Goal: Transaction & Acquisition: Book appointment/travel/reservation

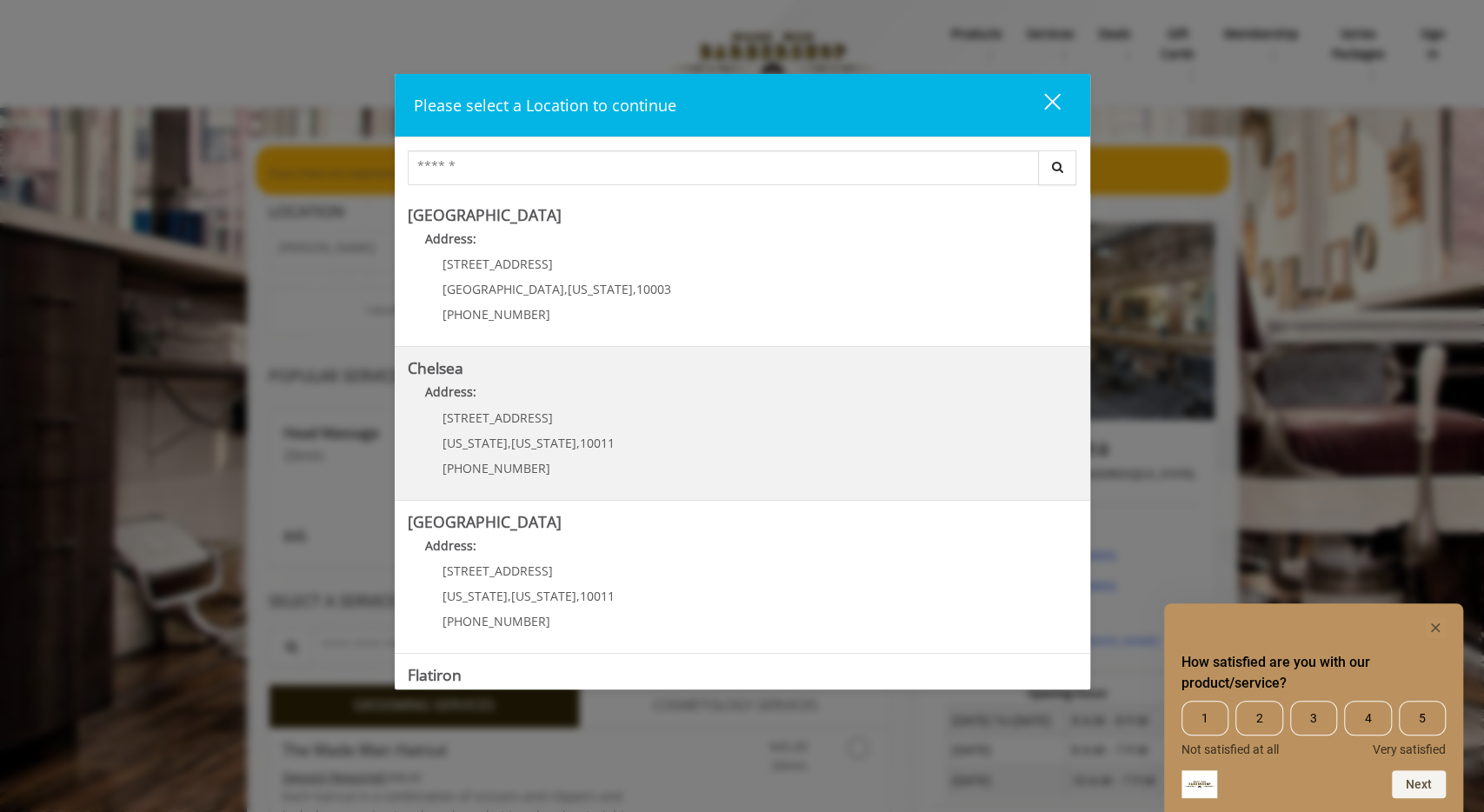
click at [647, 445] on link "Chelsea Address: 169/170 W 23rd St New York , New York , 10011 (917) 639-3902" at bounding box center [742, 422] width 669 height 126
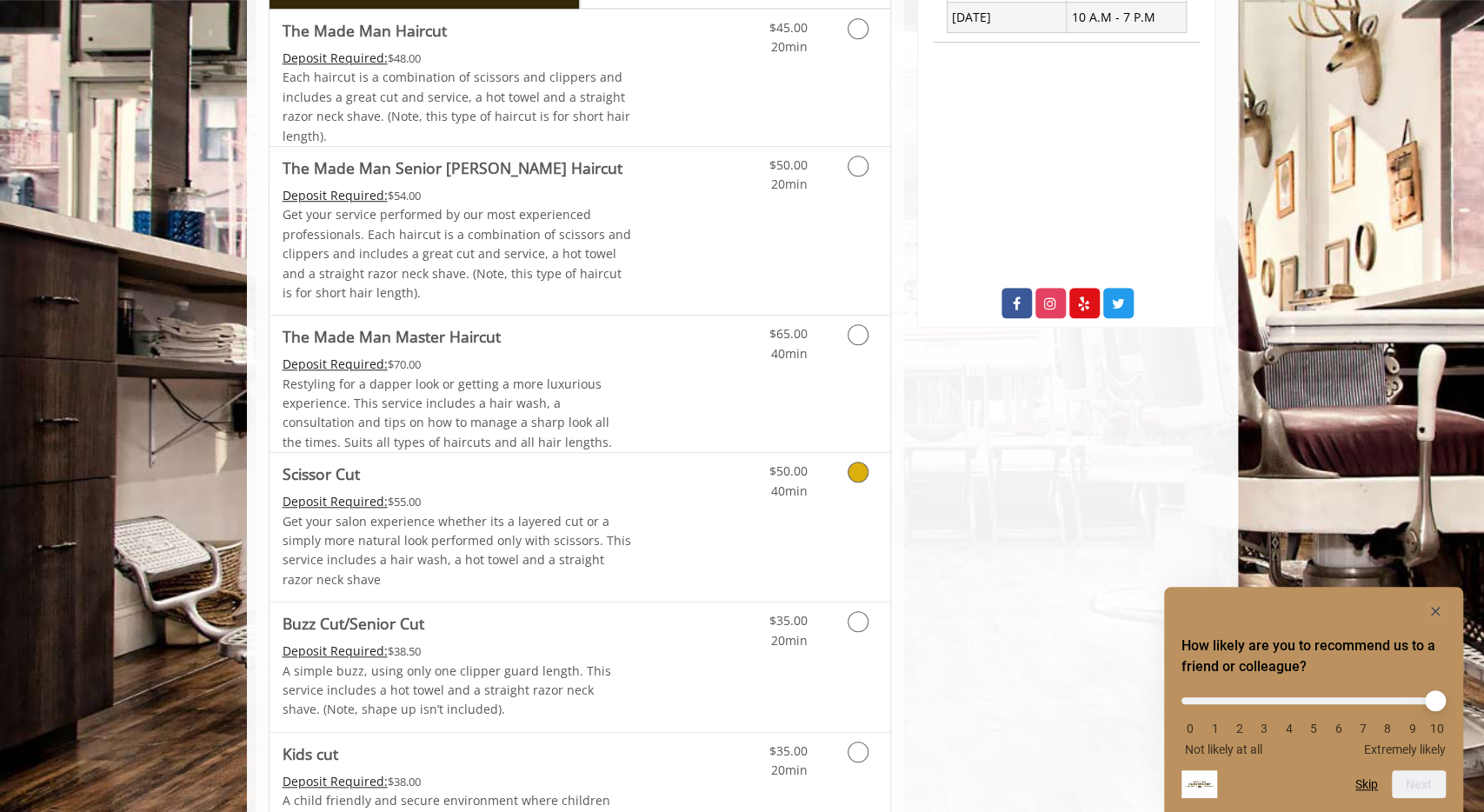
scroll to position [723, 0]
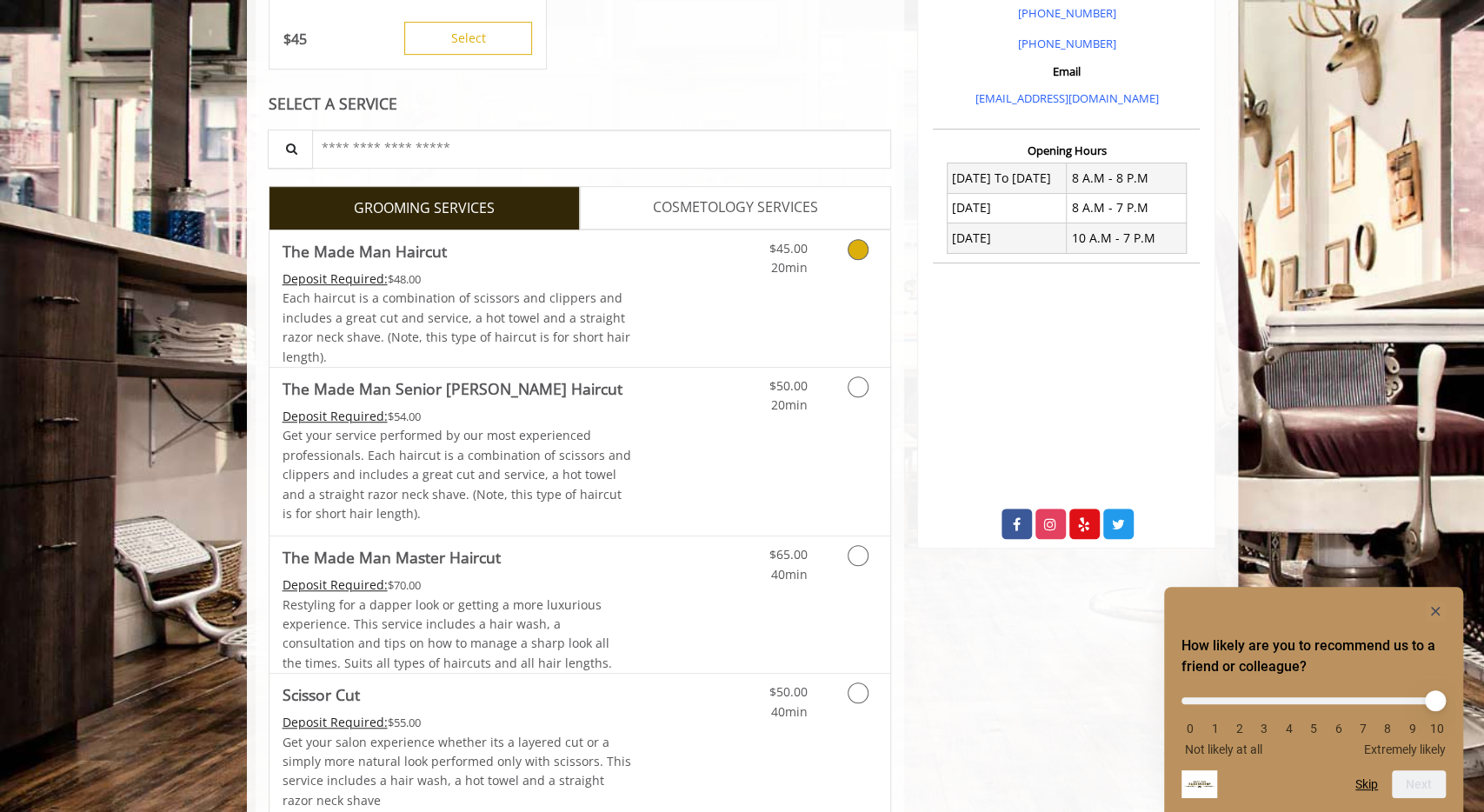
click at [740, 191] on link "COSMETOLOGY SERVICES" at bounding box center [735, 208] width 311 height 43
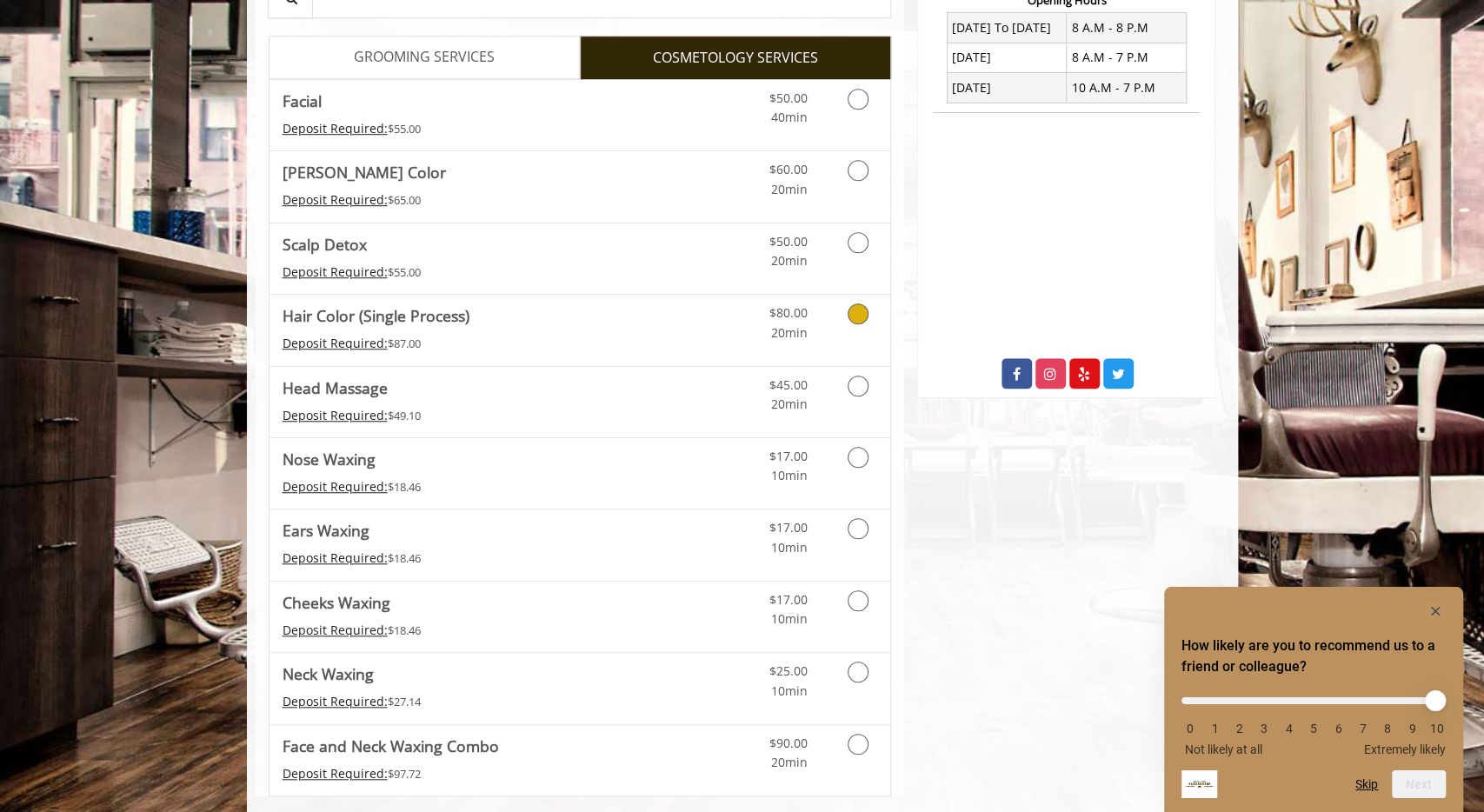
scroll to position [716, 0]
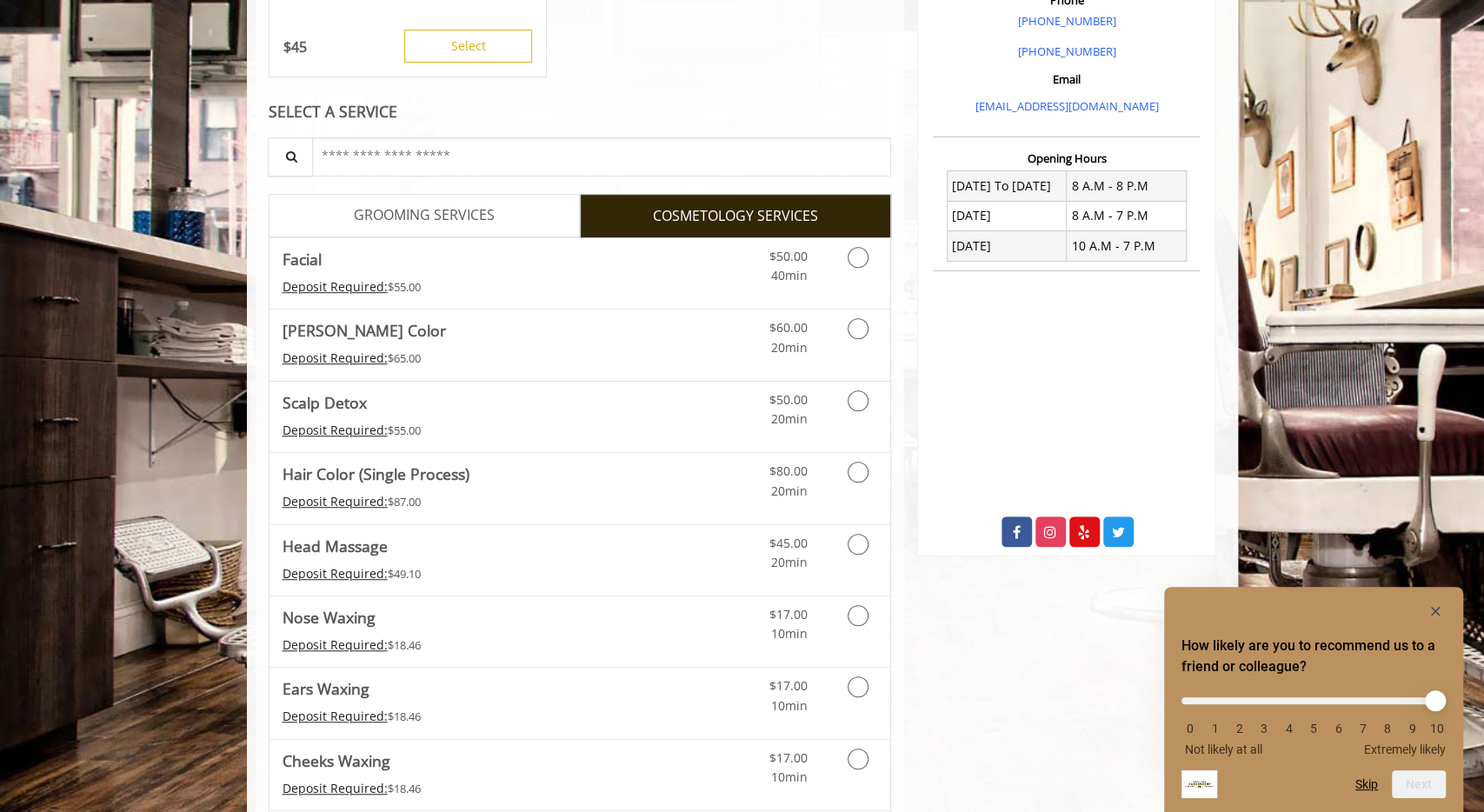
click at [531, 228] on link "GROOMING SERVICES" at bounding box center [424, 215] width 311 height 43
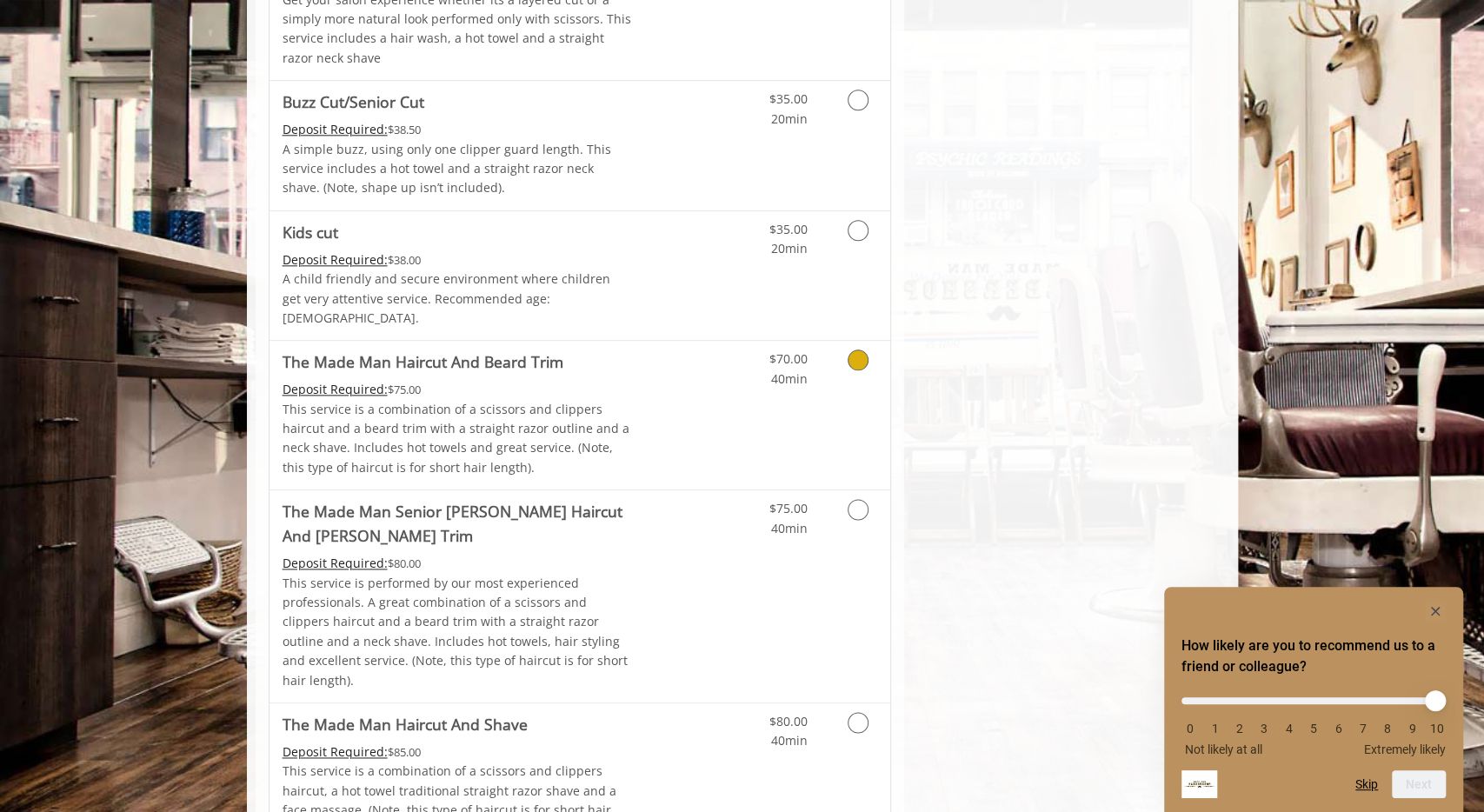
scroll to position [1285, 0]
click at [860, 348] on icon "Grooming services" at bounding box center [858, 359] width 21 height 21
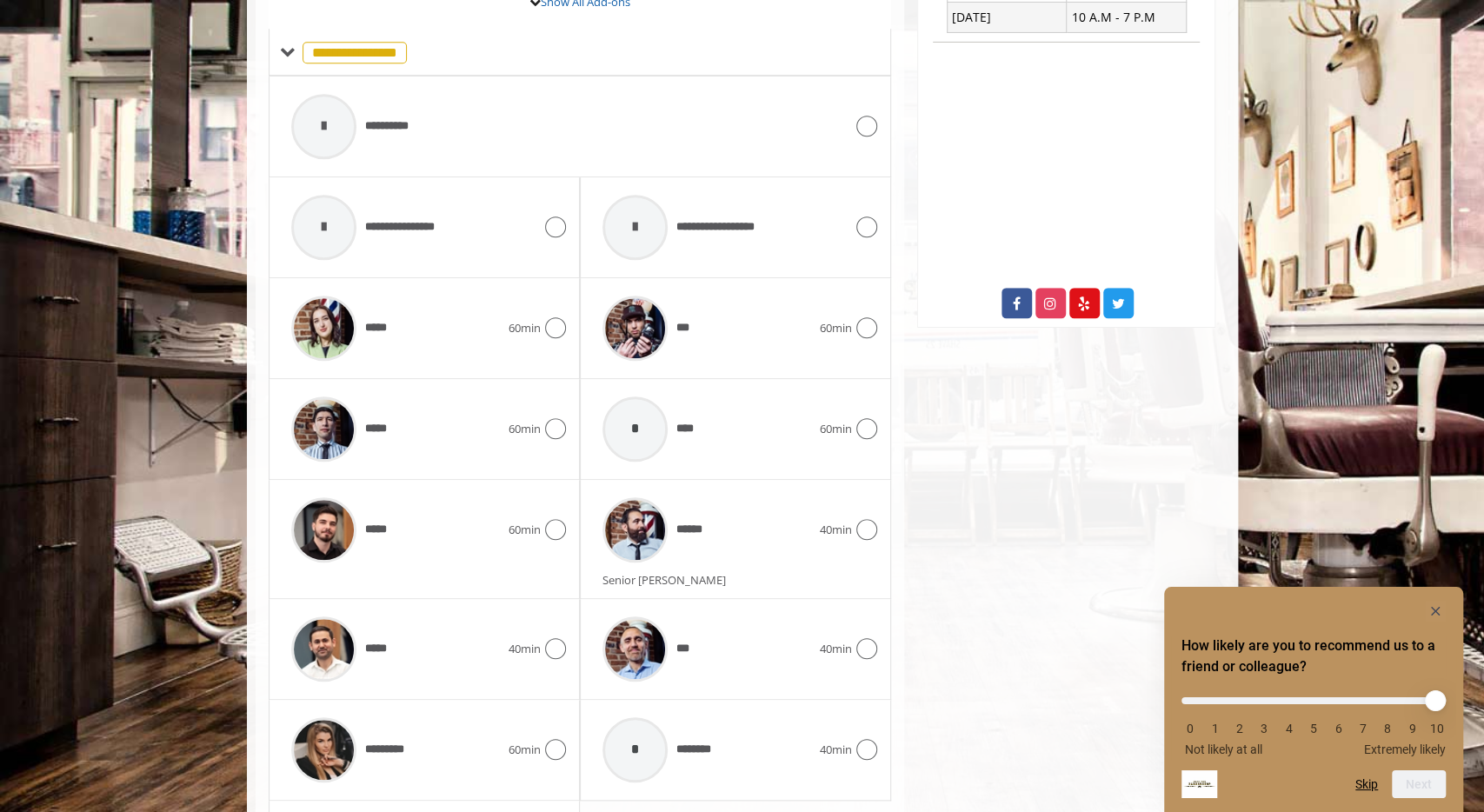
scroll to position [725, 0]
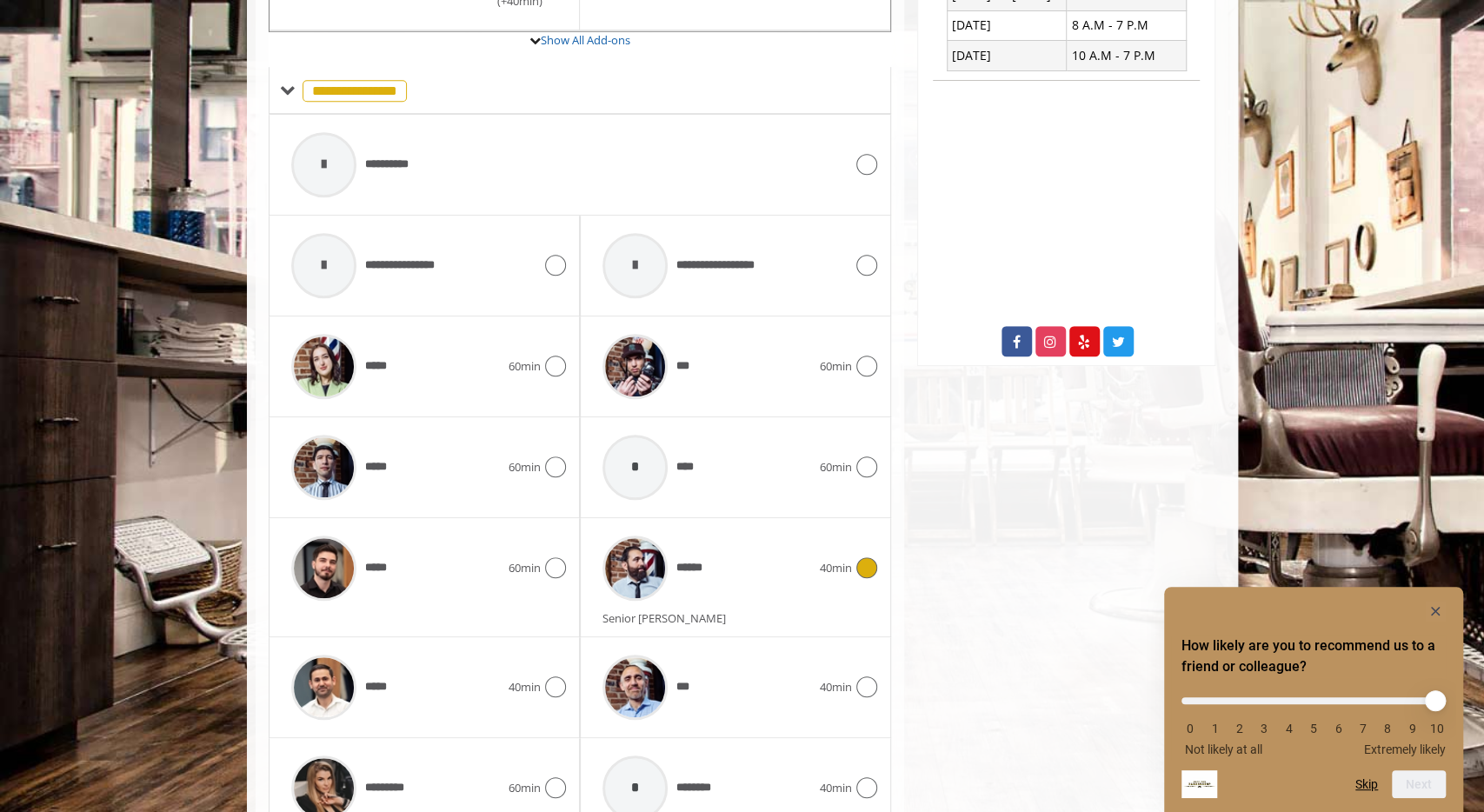
click at [718, 554] on div "******" at bounding box center [706, 568] width 226 height 82
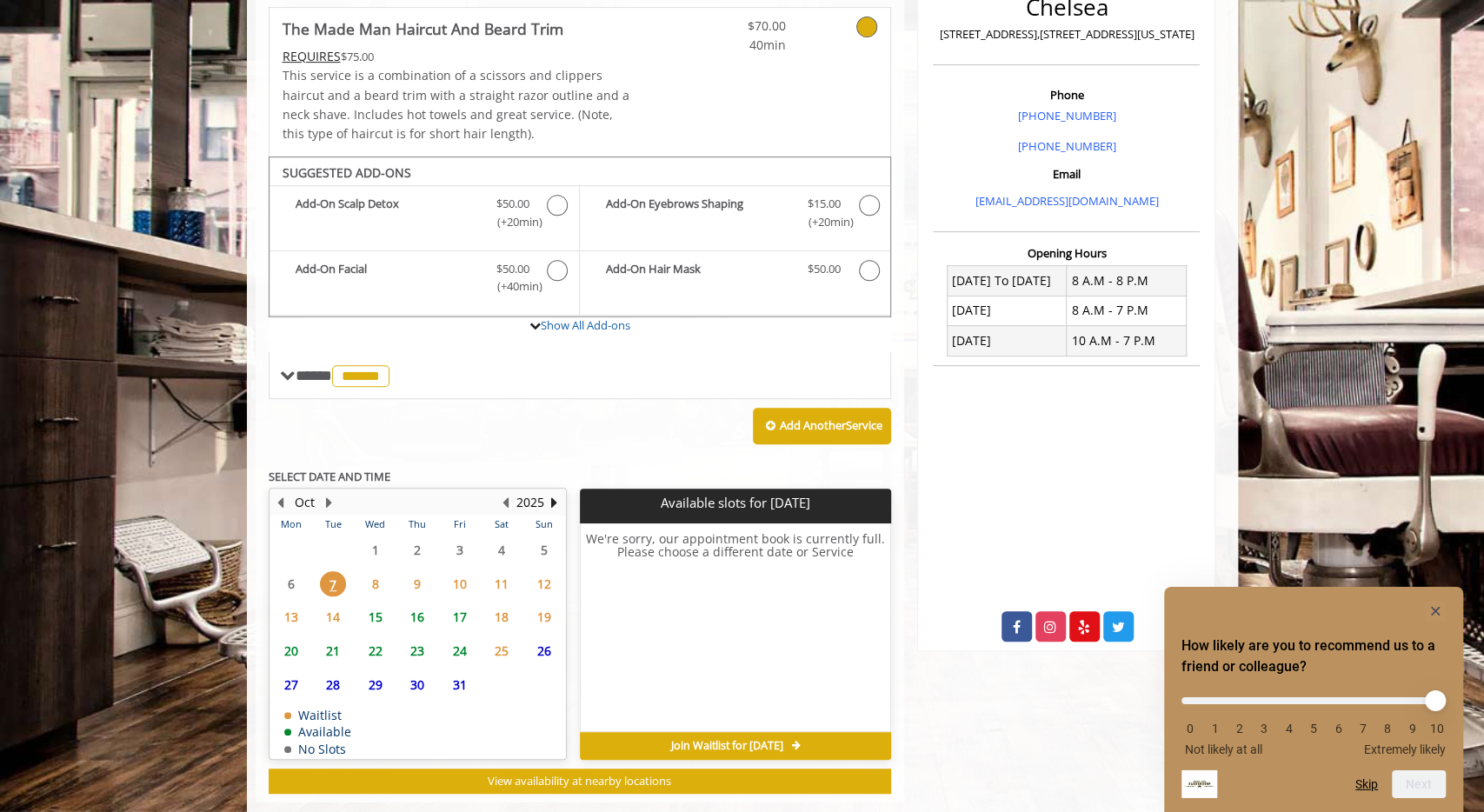
scroll to position [467, 0]
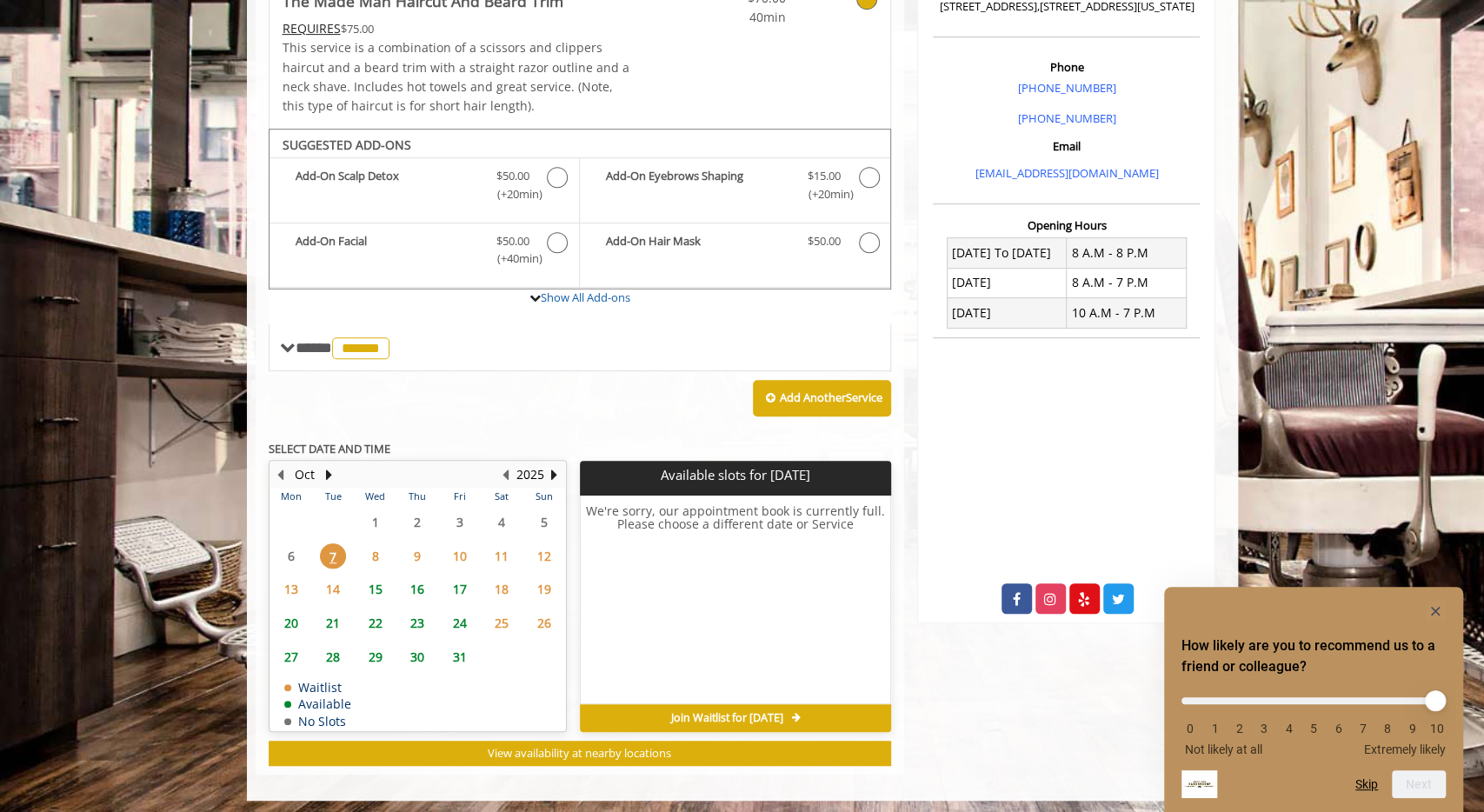
click at [501, 548] on span "11" at bounding box center [501, 555] width 26 height 25
click at [467, 549] on span "10" at bounding box center [460, 555] width 26 height 25
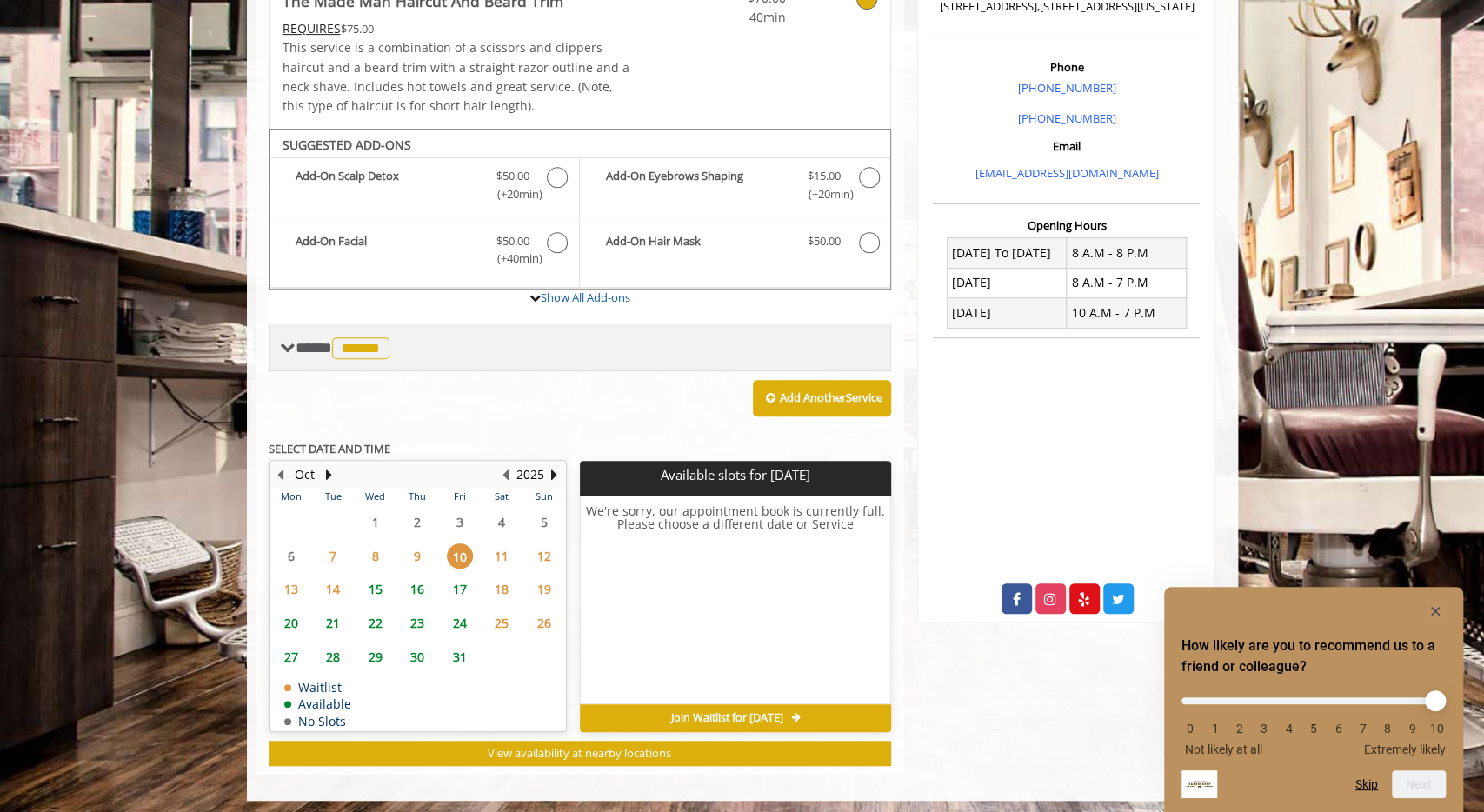
click at [294, 341] on span at bounding box center [288, 347] width 16 height 16
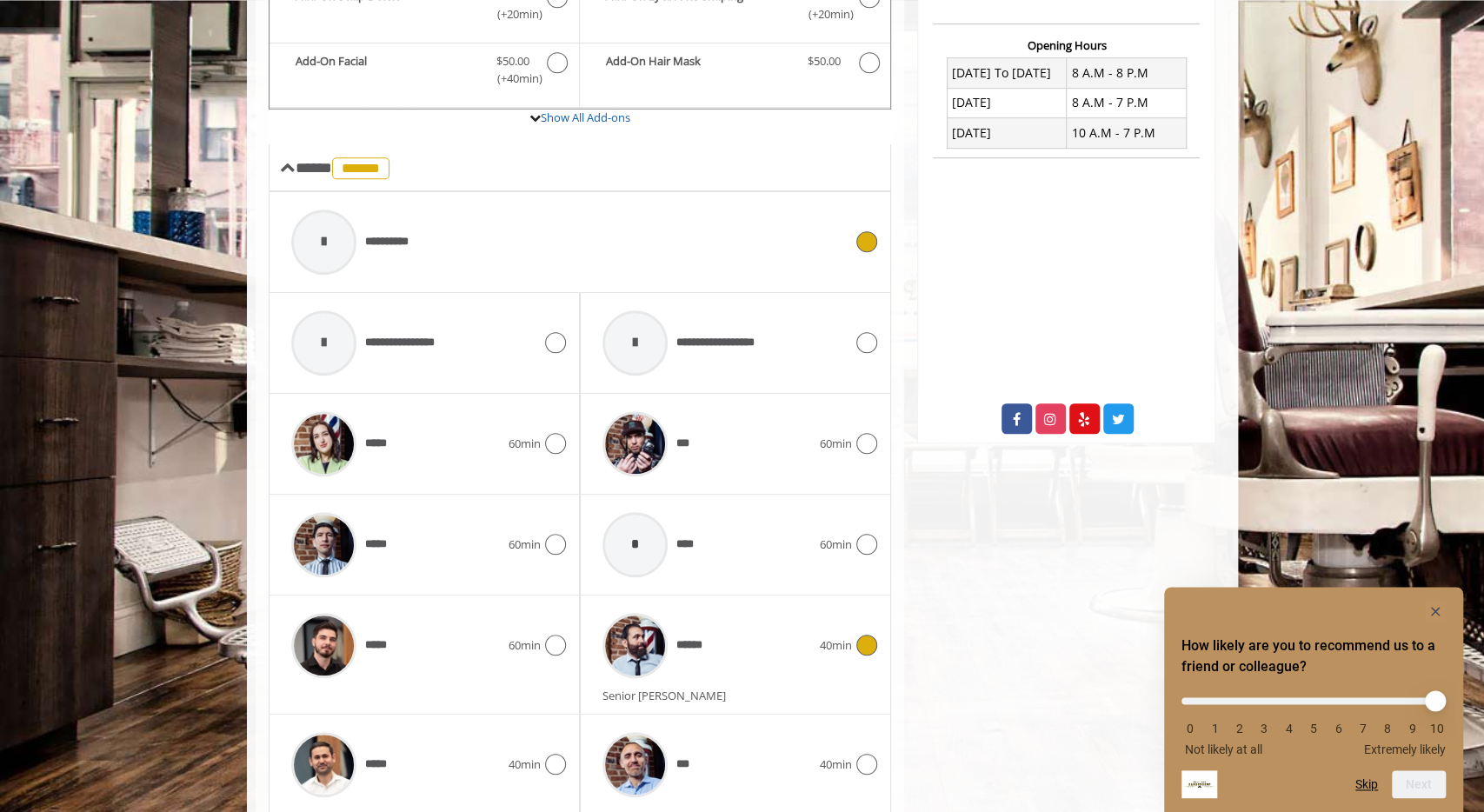
scroll to position [648, 0]
click at [708, 436] on div "***" at bounding box center [706, 443] width 226 height 82
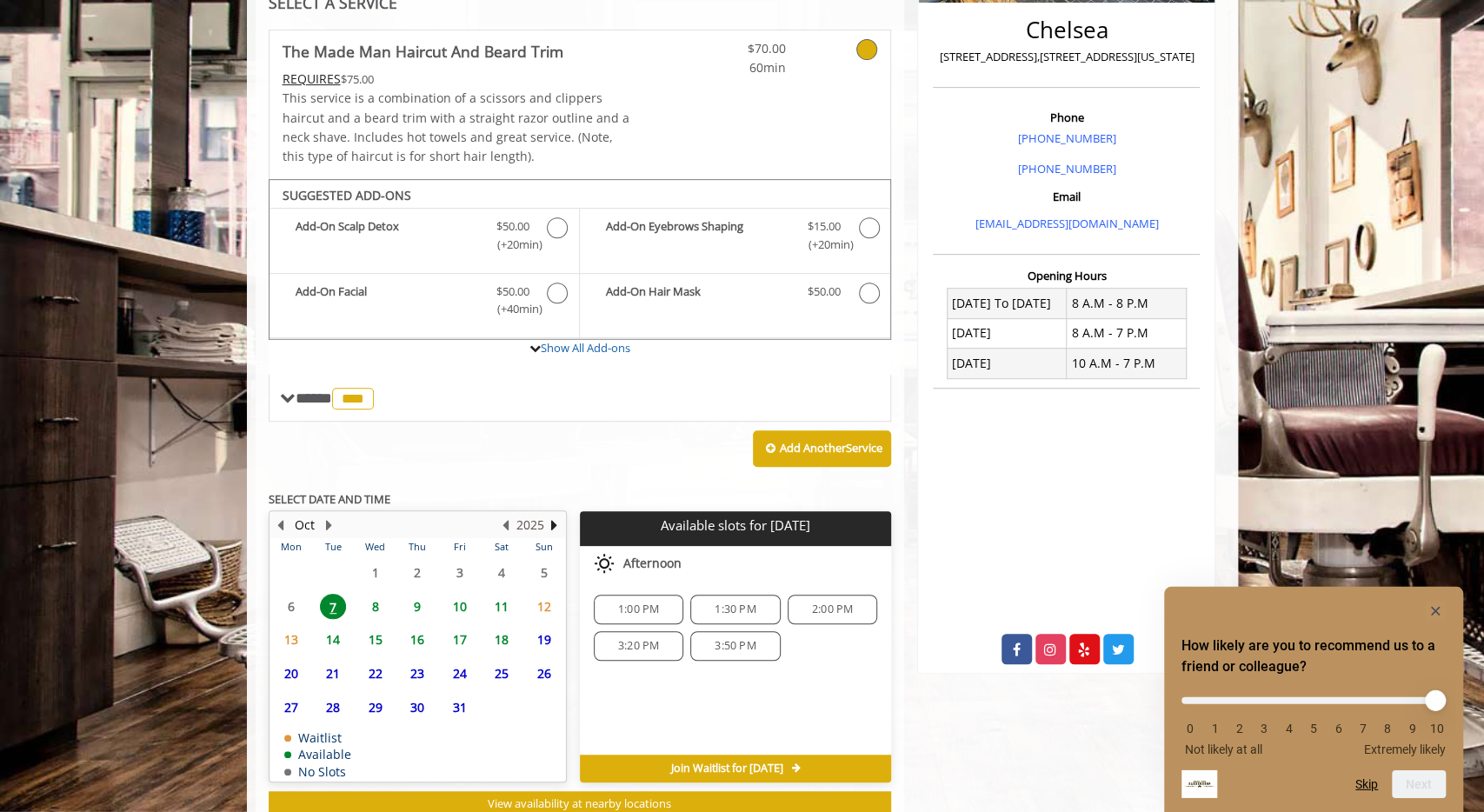
scroll to position [467, 0]
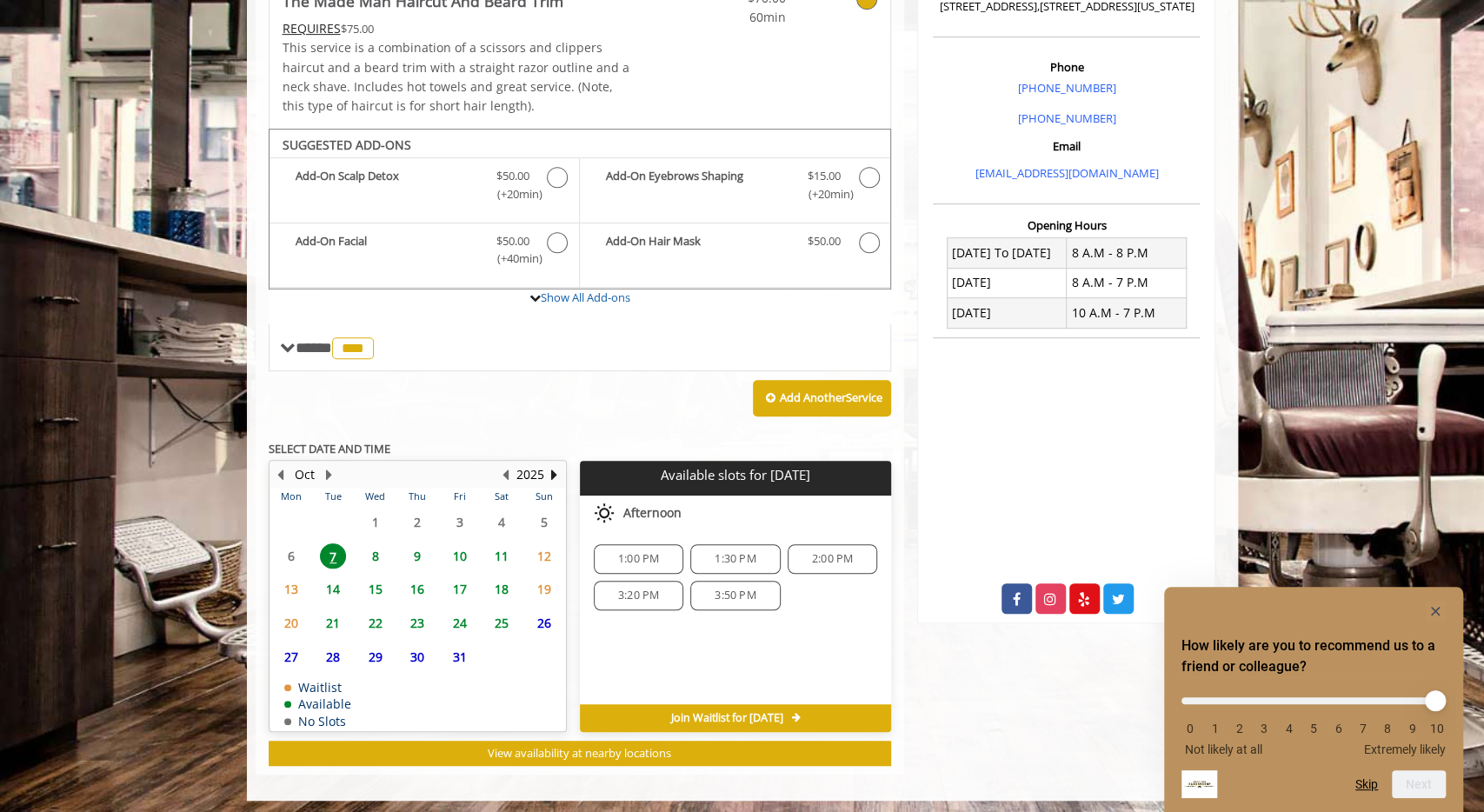
click at [472, 556] on span "10" at bounding box center [460, 555] width 26 height 25
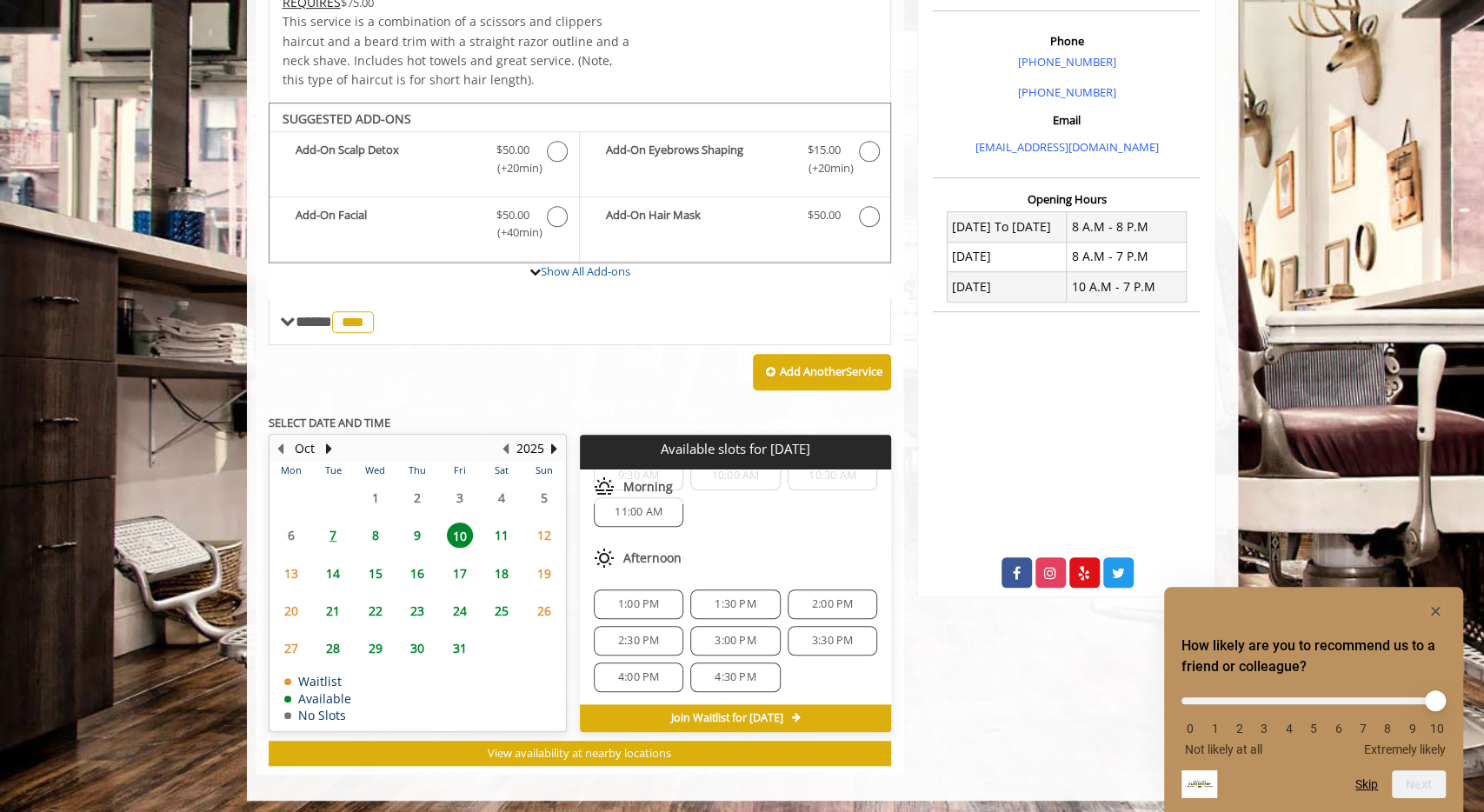
scroll to position [184, 0]
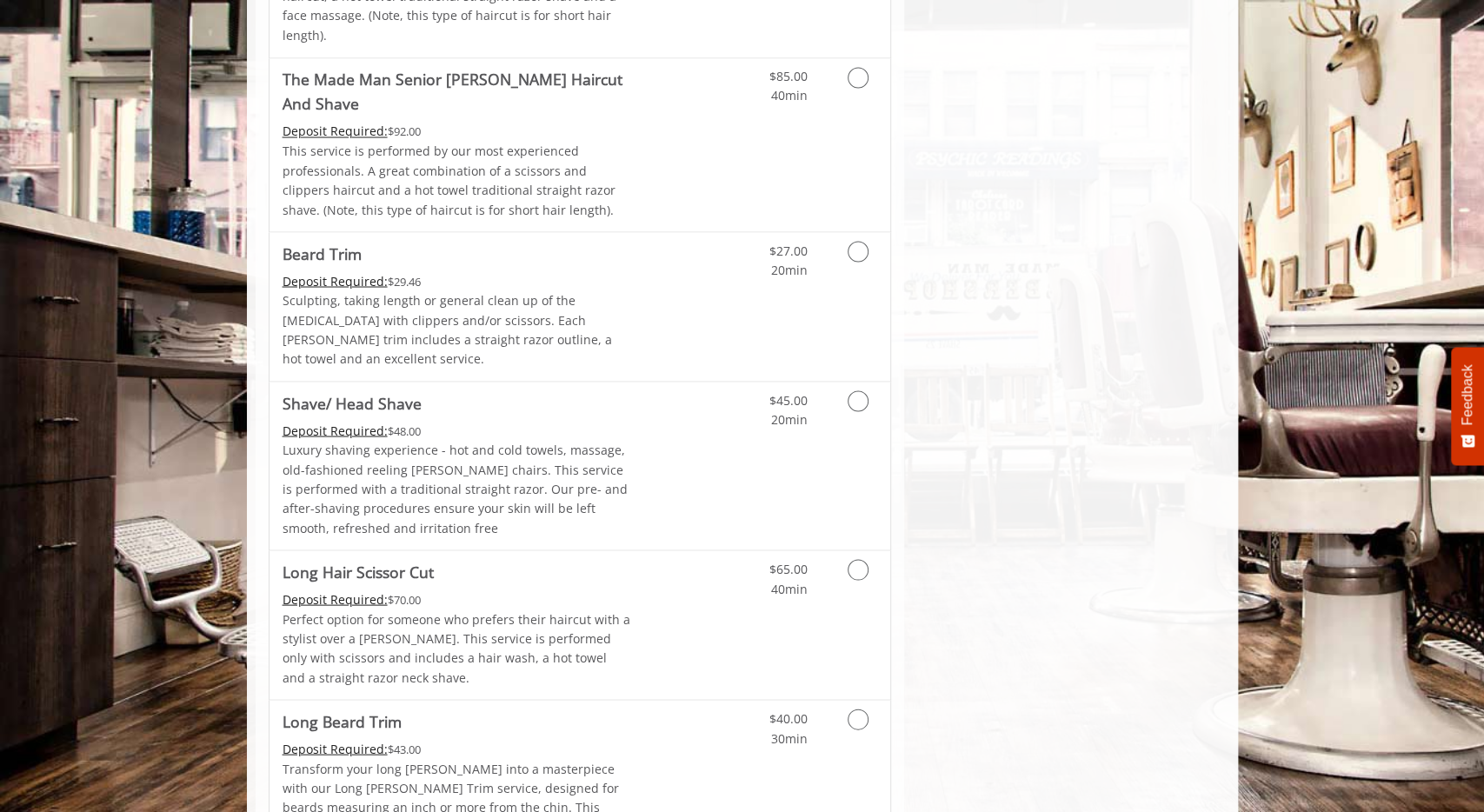
click at [768, 232] on div "$27.00 20min" at bounding box center [812, 306] width 156 height 149
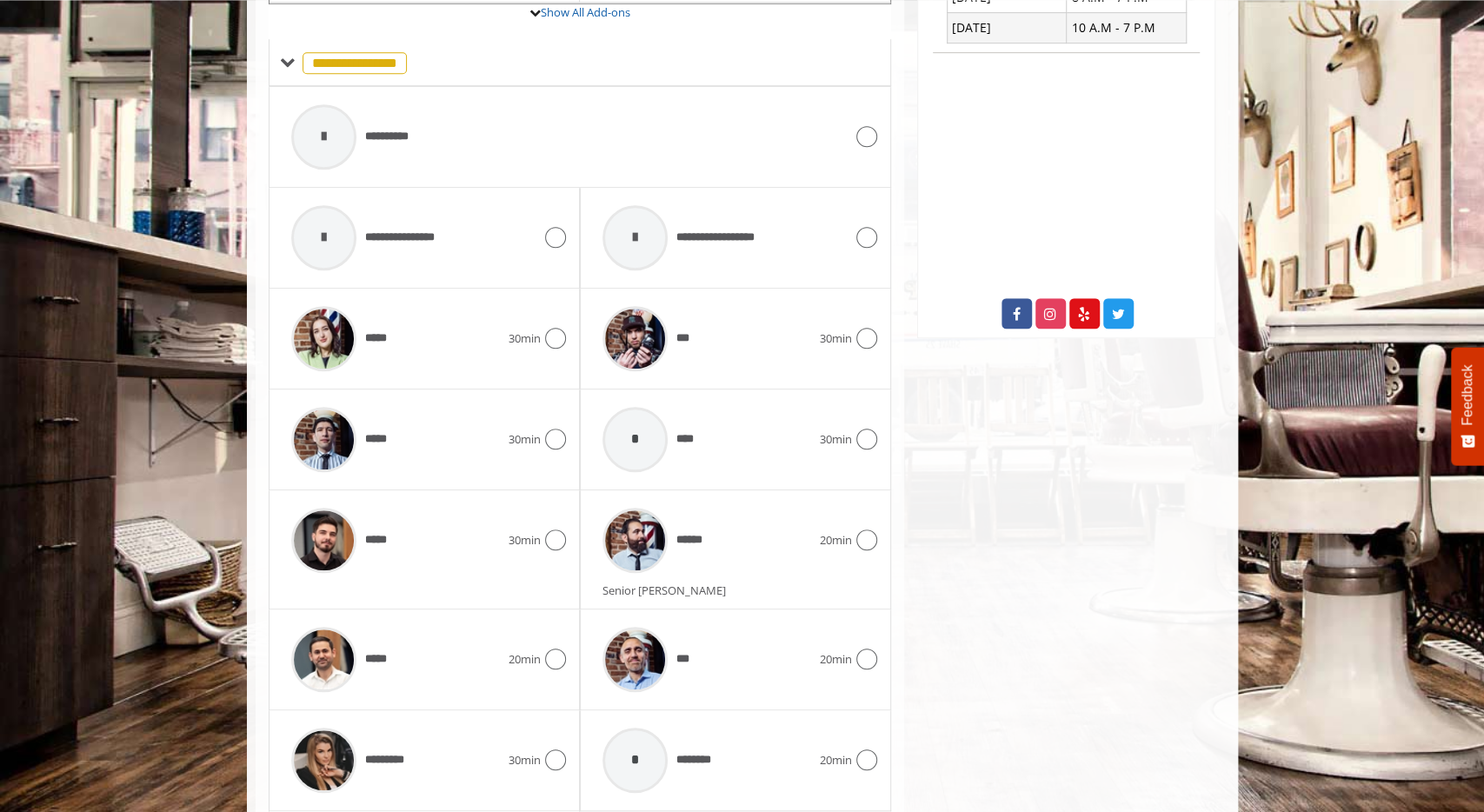
scroll to position [754, 0]
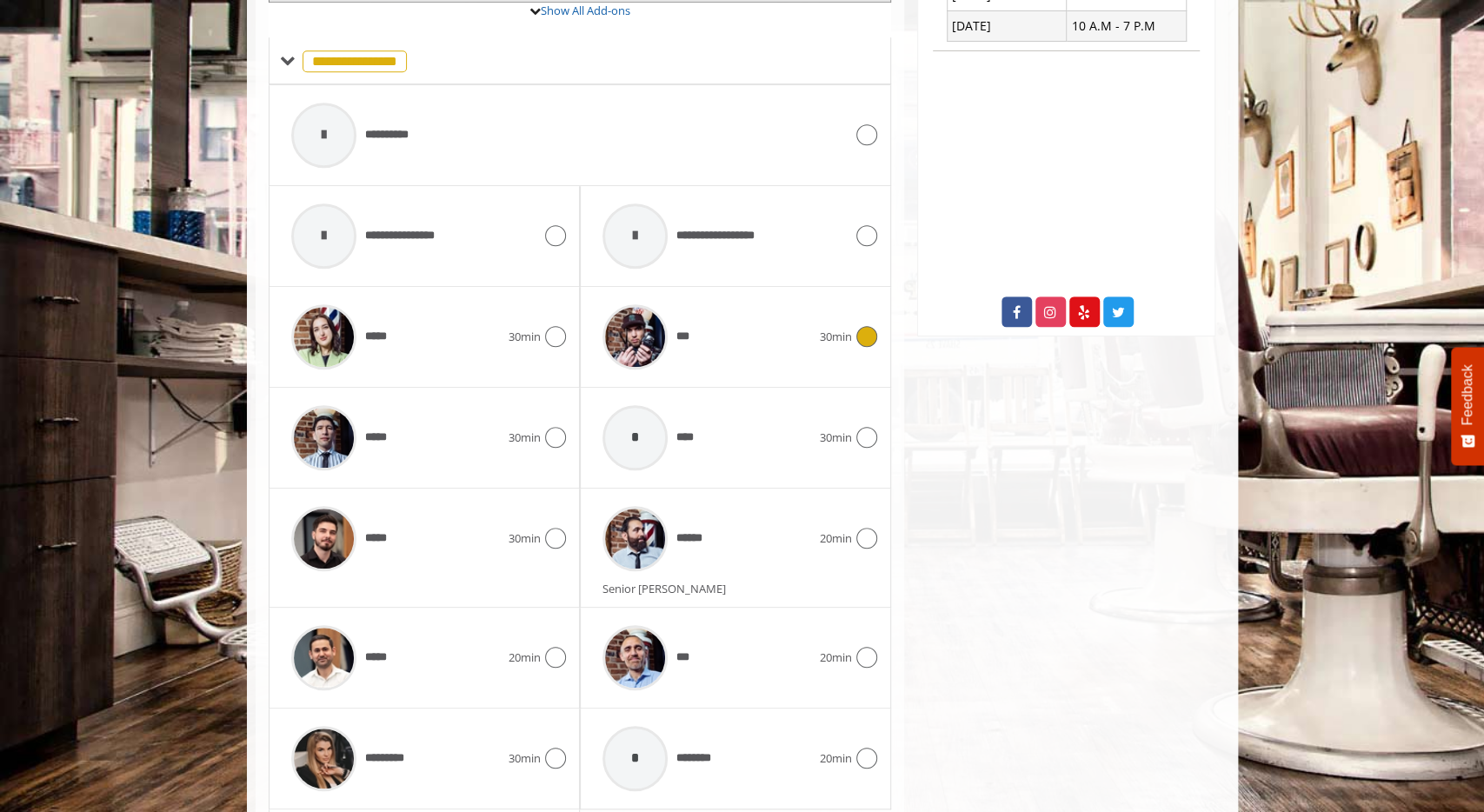
click at [749, 295] on div "***" at bounding box center [706, 336] width 226 height 82
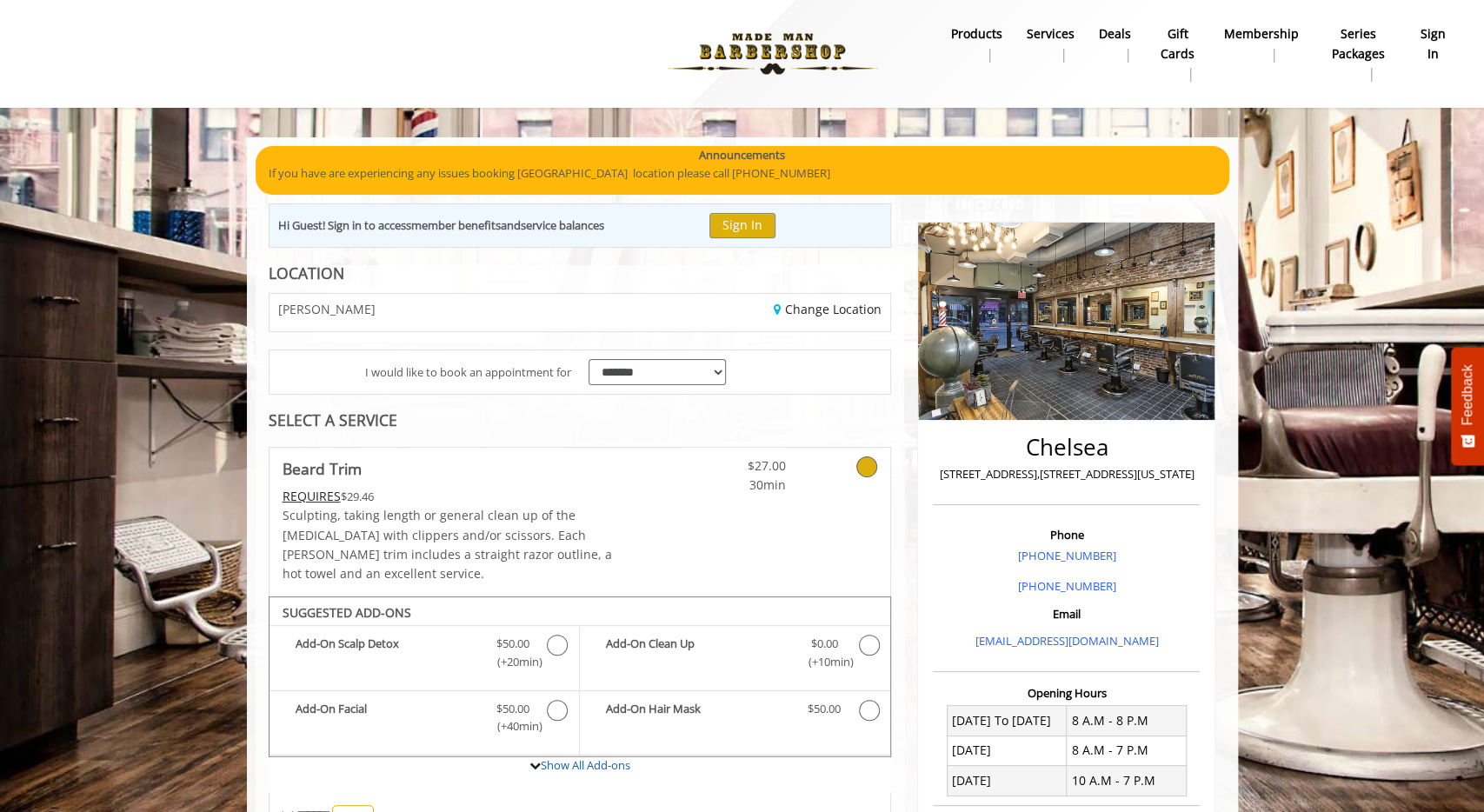
scroll to position [362, 0]
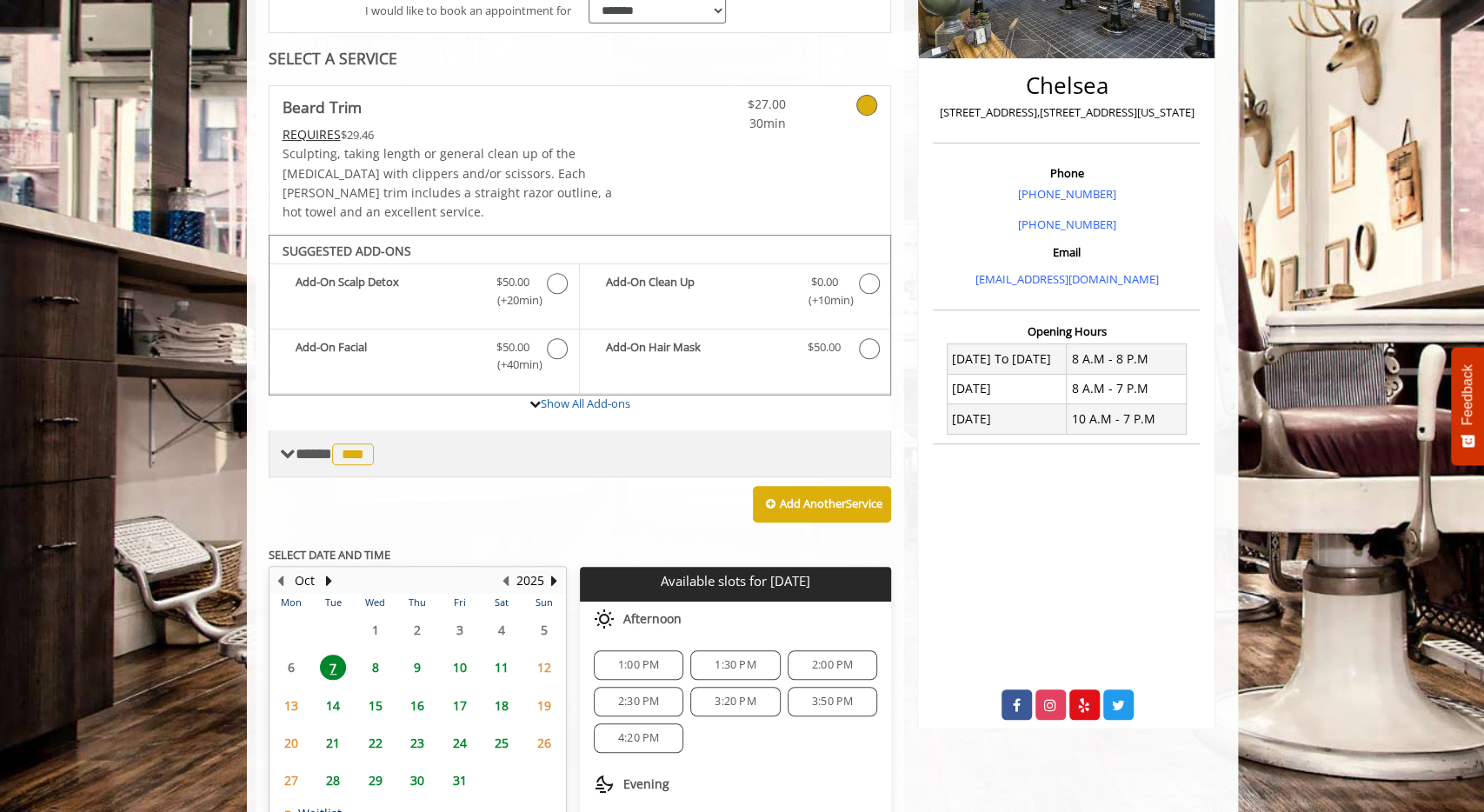
click at [350, 443] on span "***" at bounding box center [352, 453] width 42 height 22
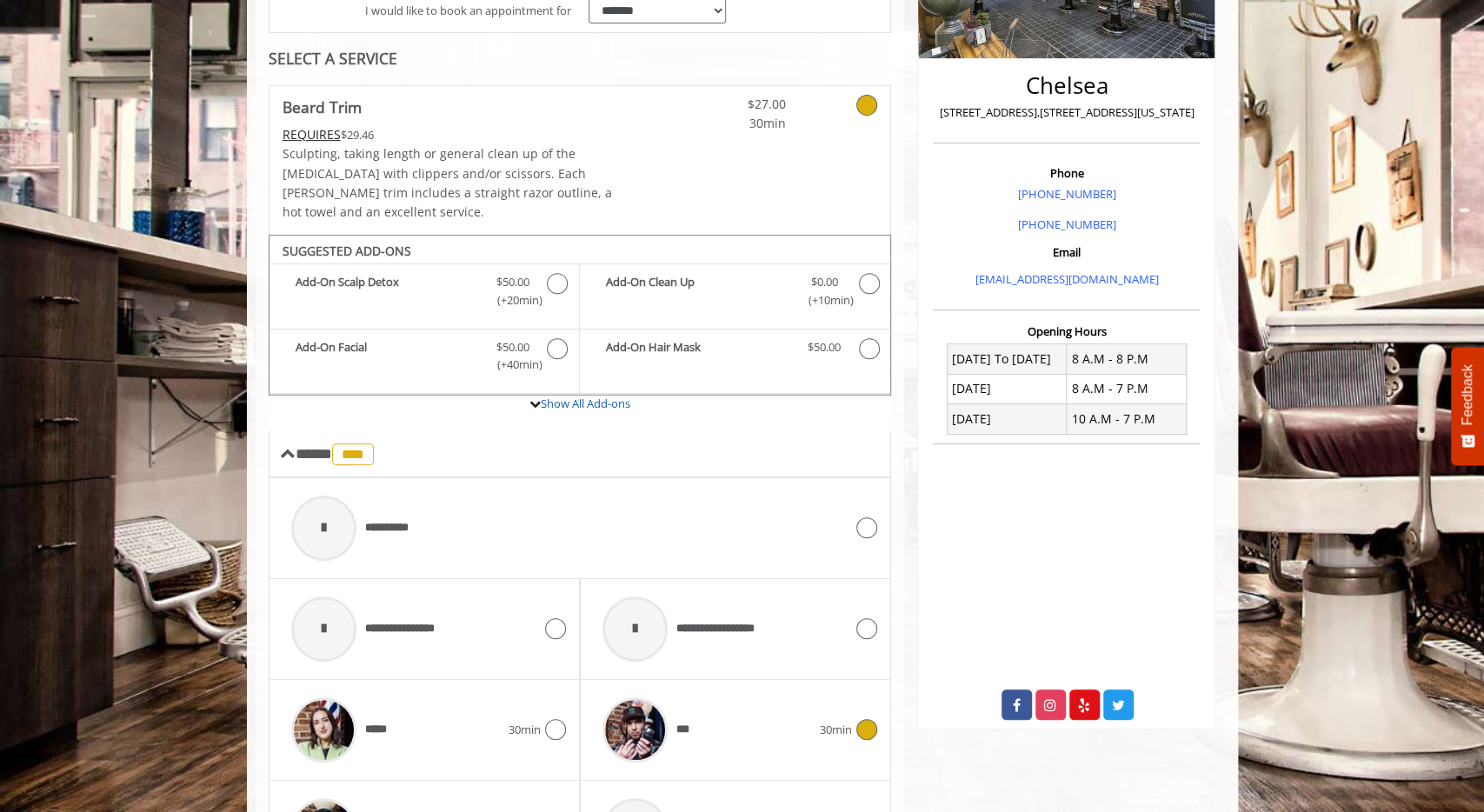
scroll to position [0, 0]
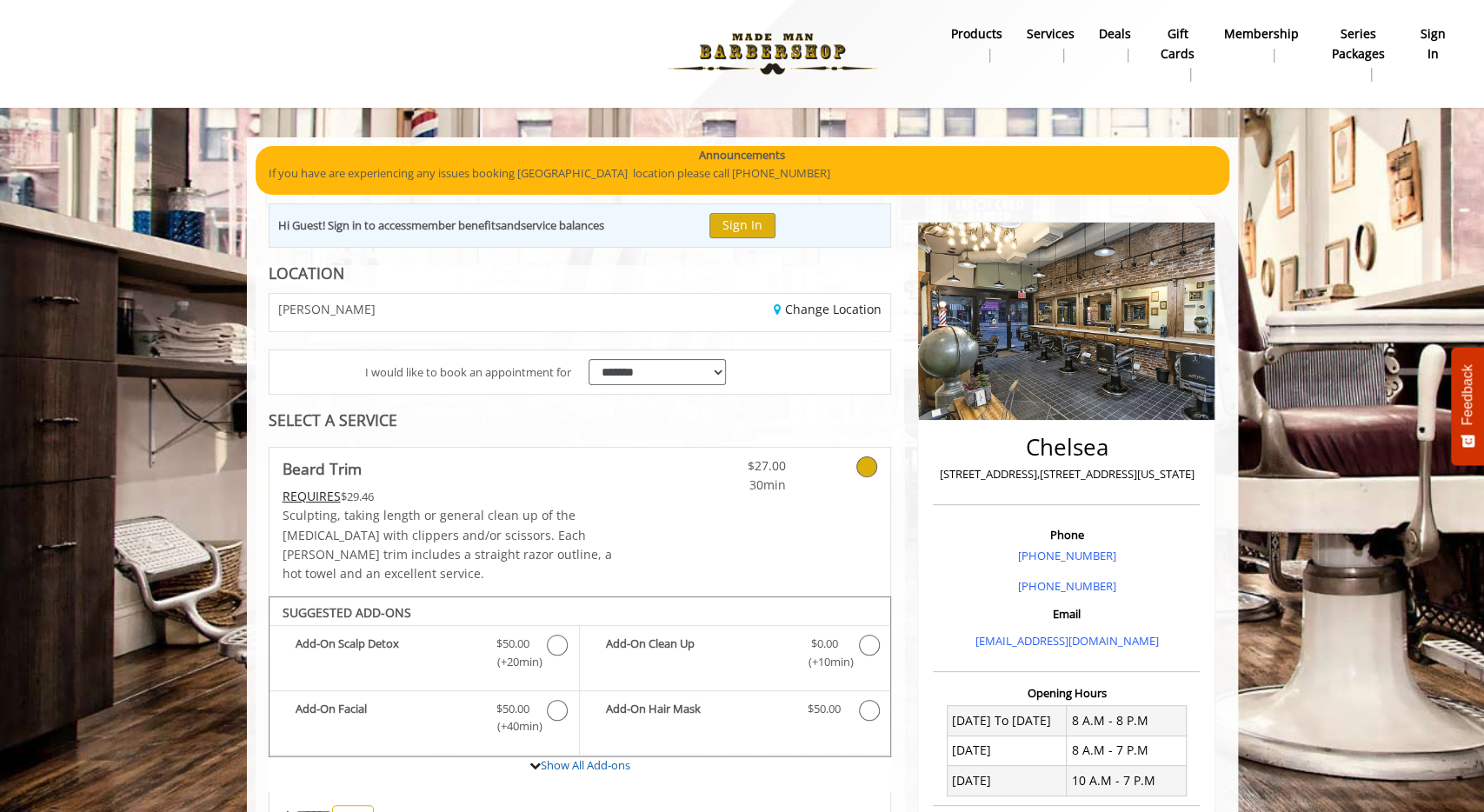
click at [771, 41] on img at bounding box center [772, 53] width 239 height 96
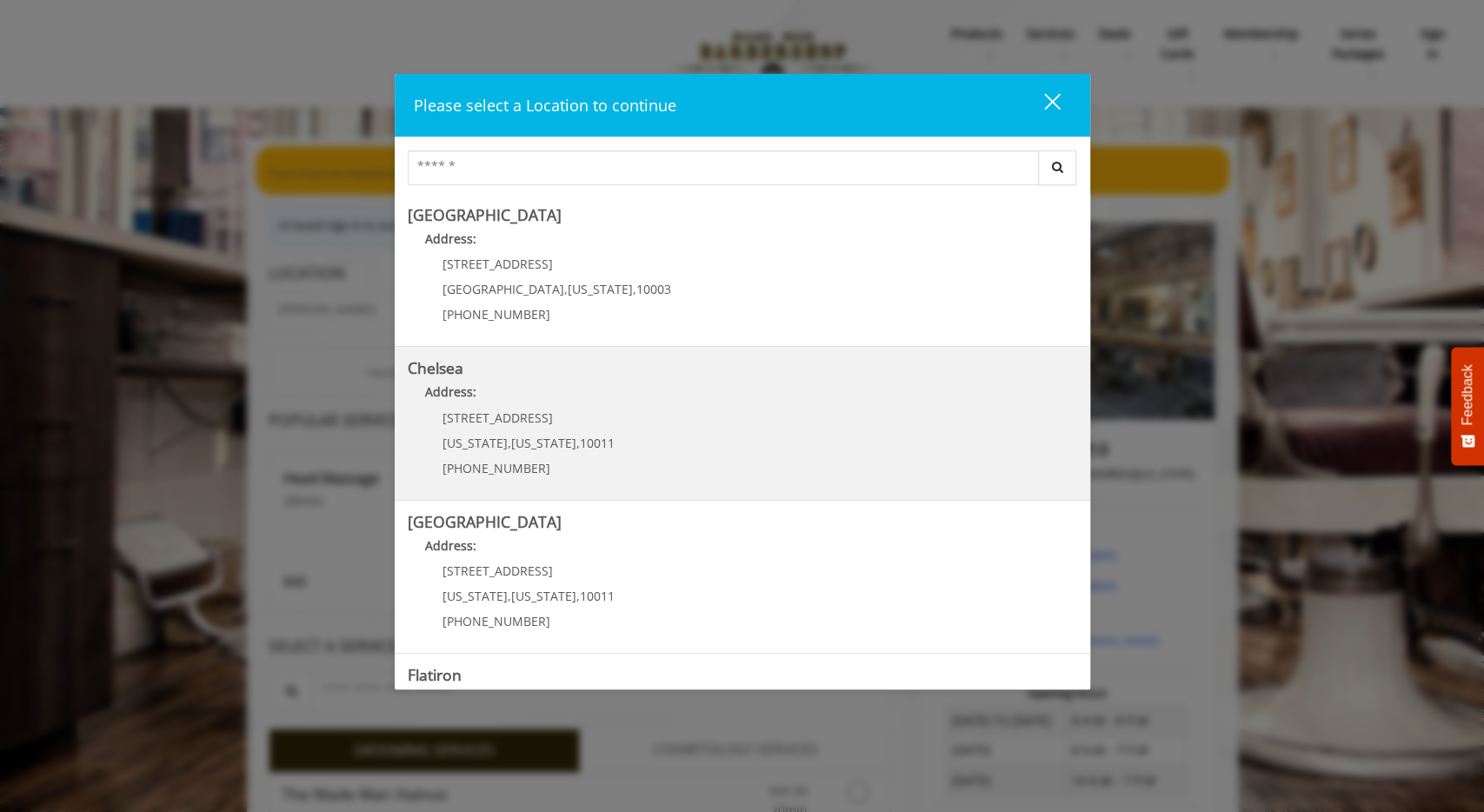
click at [677, 406] on p "Address:" at bounding box center [742, 396] width 669 height 28
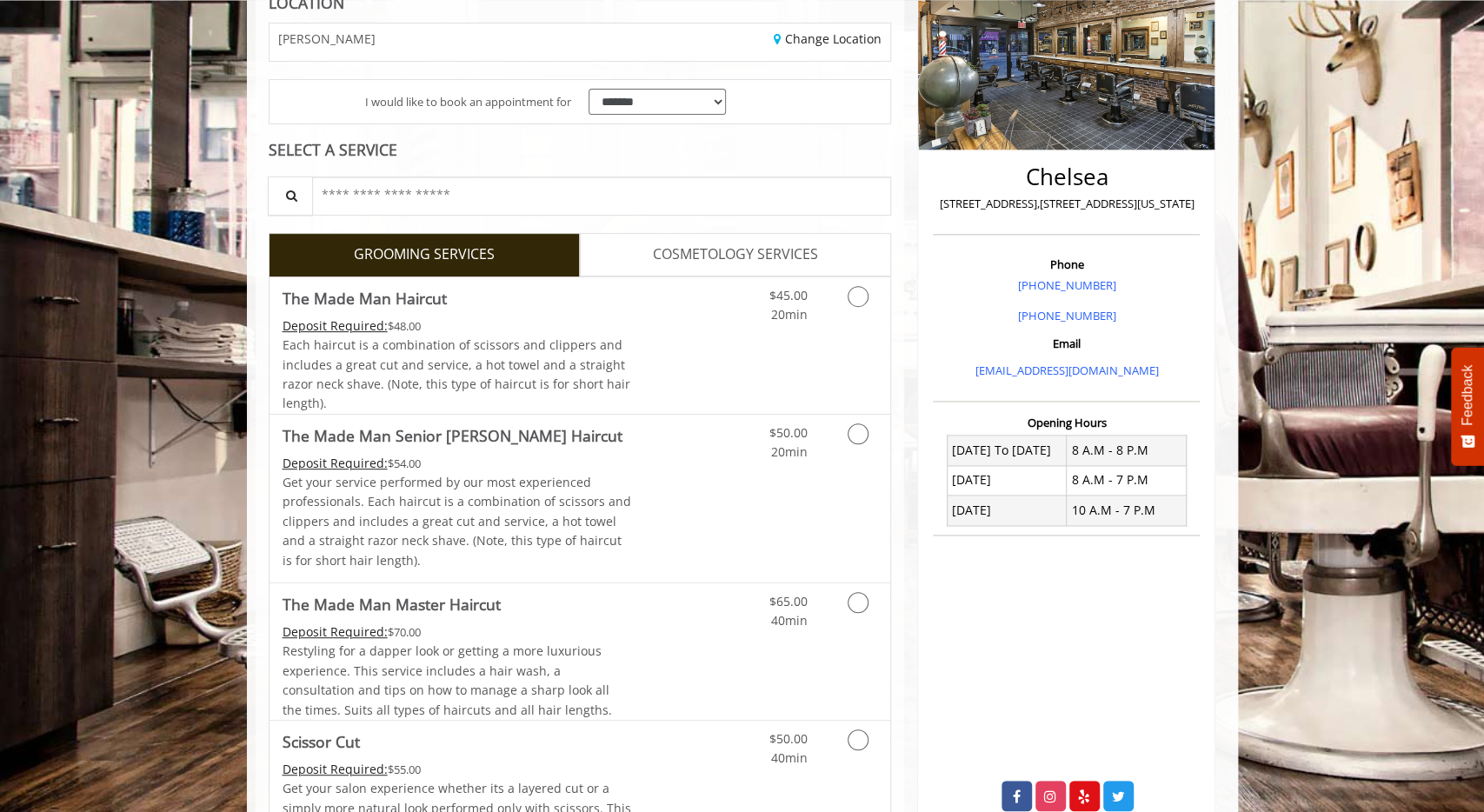
scroll to position [271, 0]
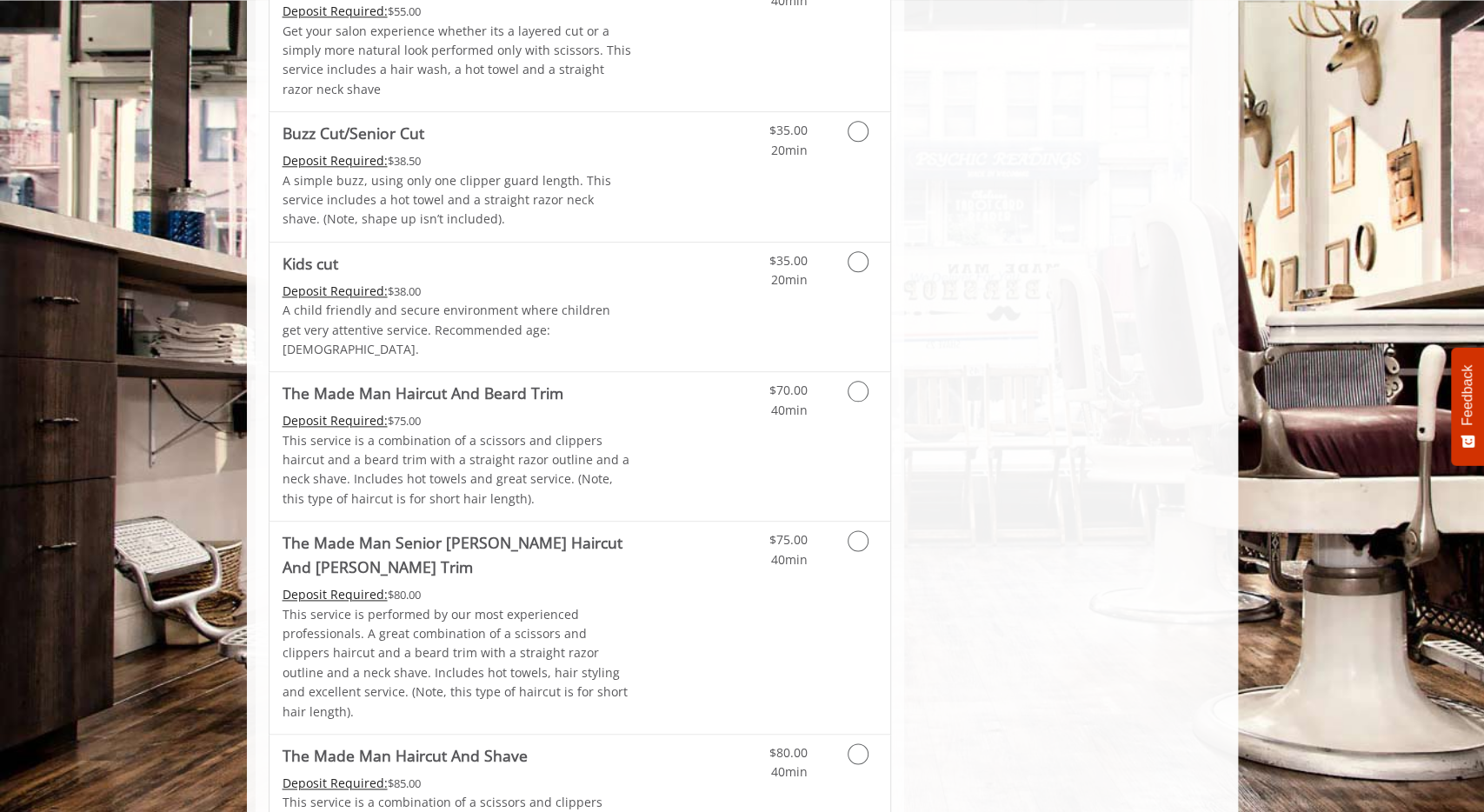
scroll to position [1311, 0]
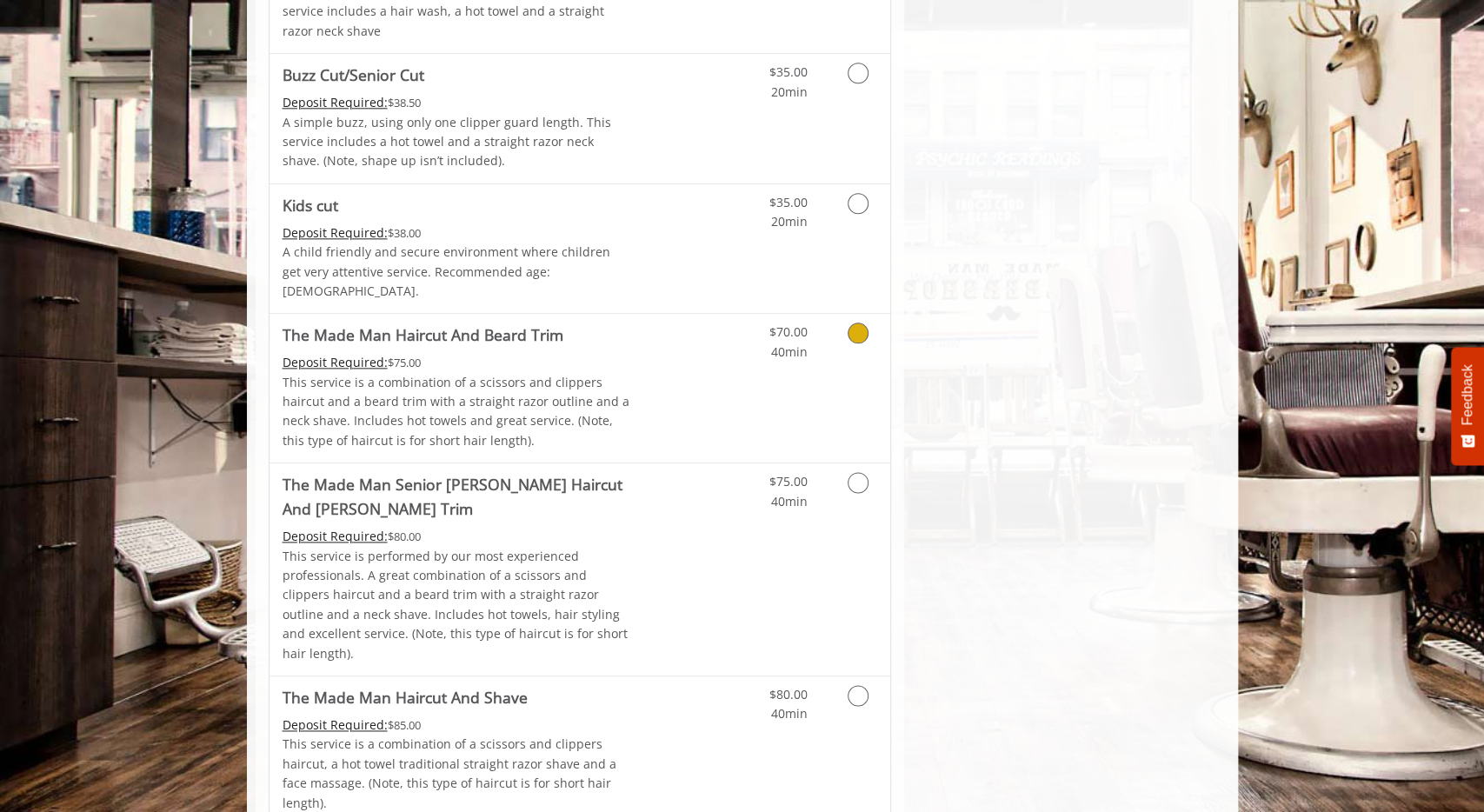
click at [702, 387] on link "Discounted Price" at bounding box center [683, 388] width 103 height 149
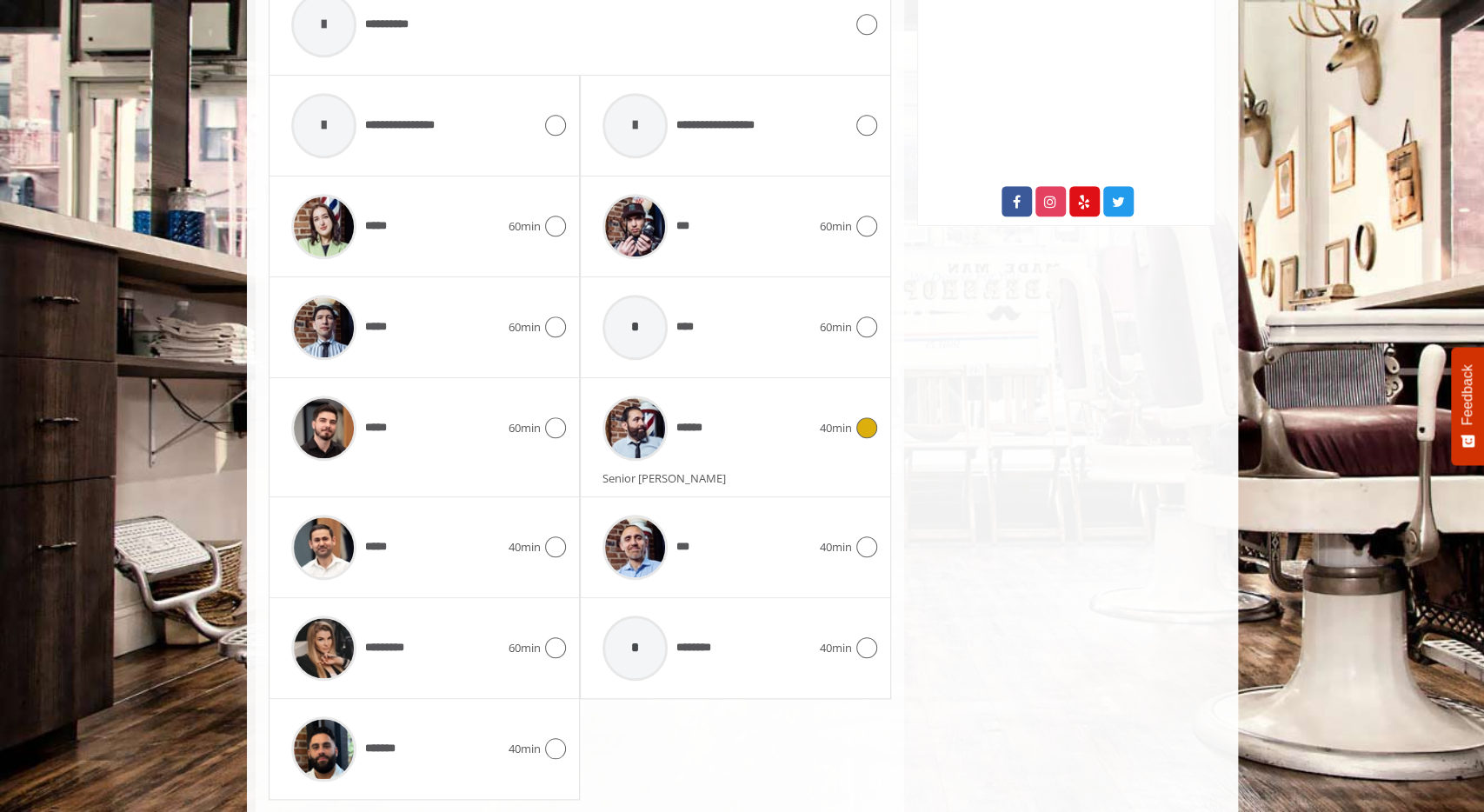
scroll to position [906, 0]
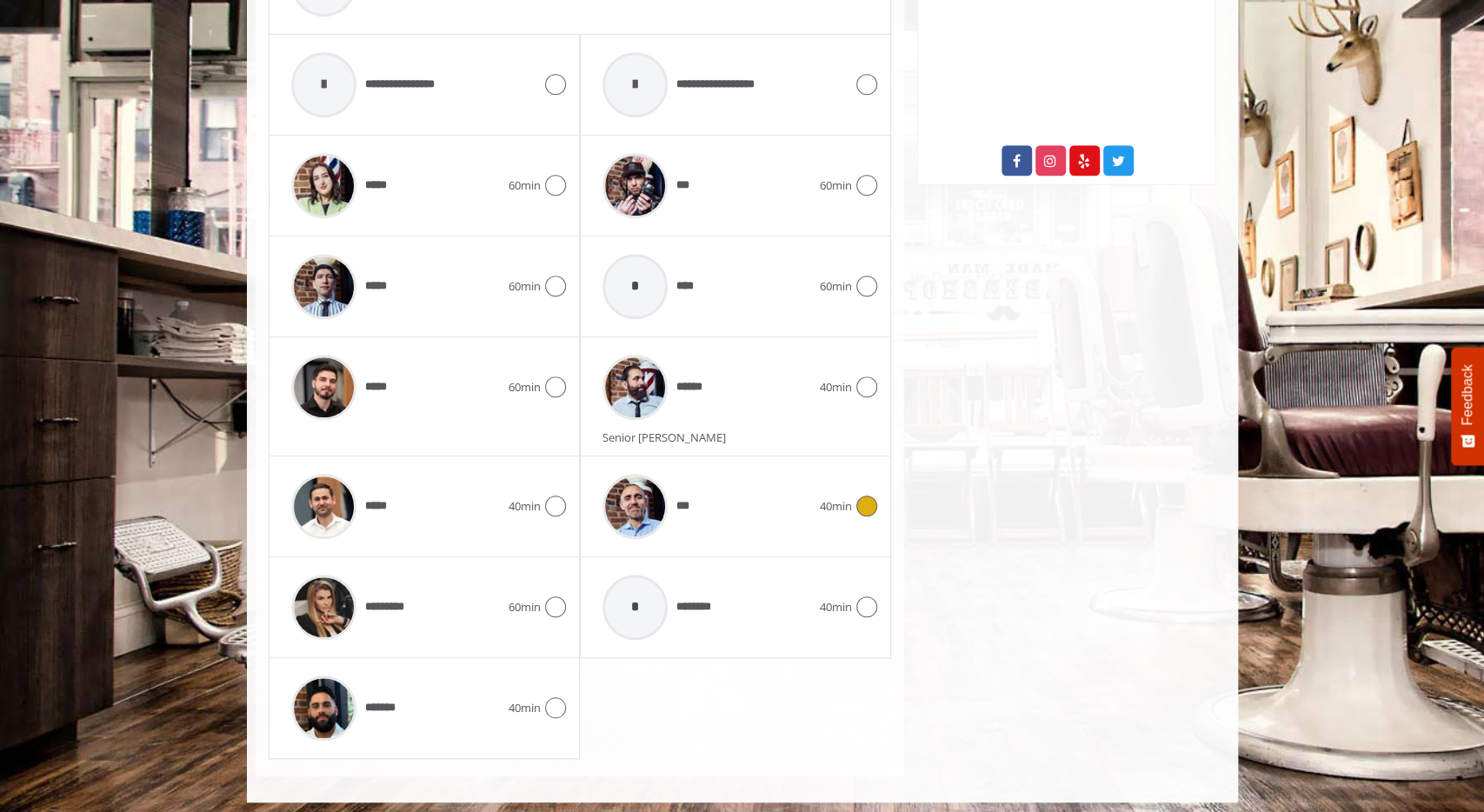
click at [688, 497] on span "***" at bounding box center [688, 506] width 23 height 18
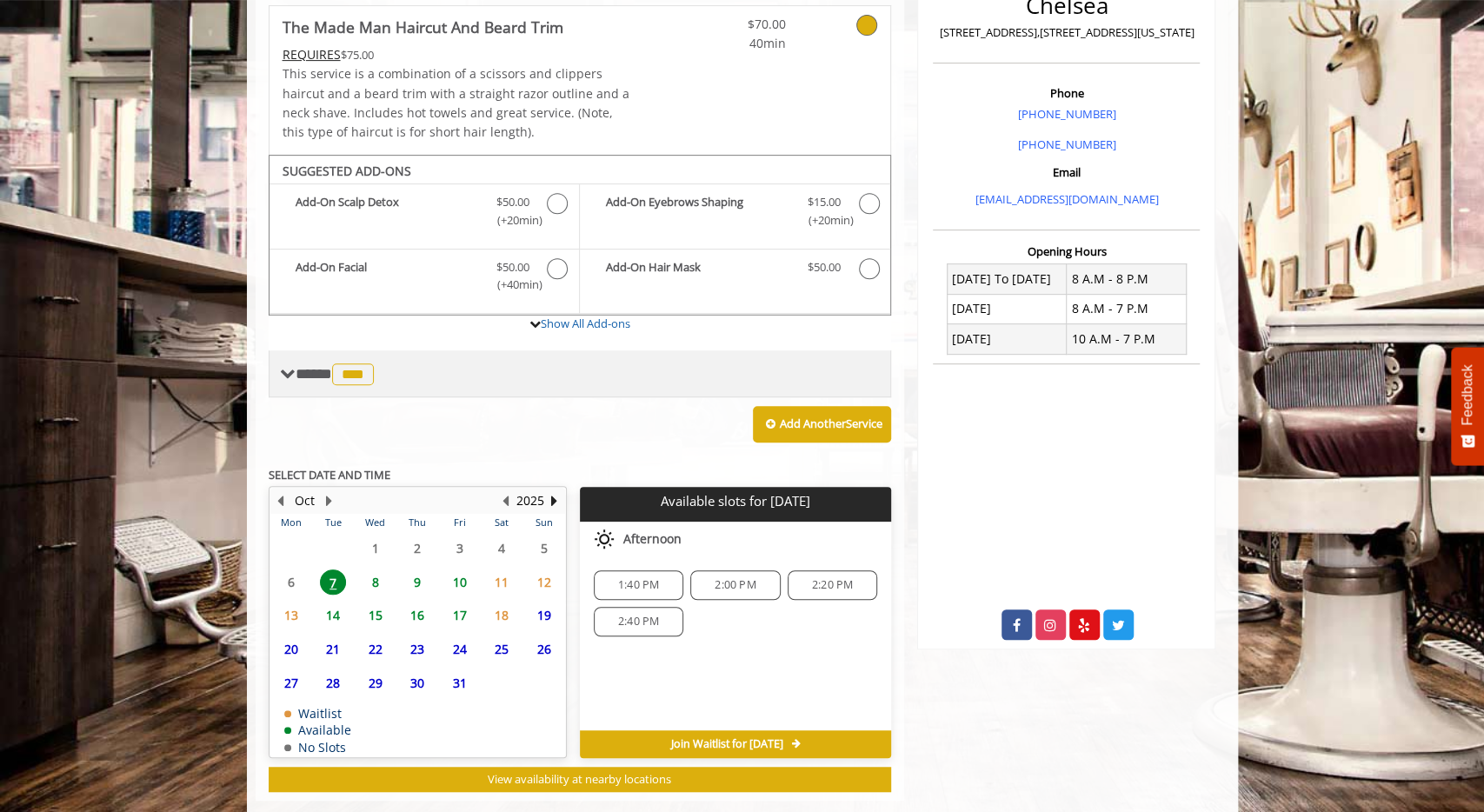
scroll to position [467, 0]
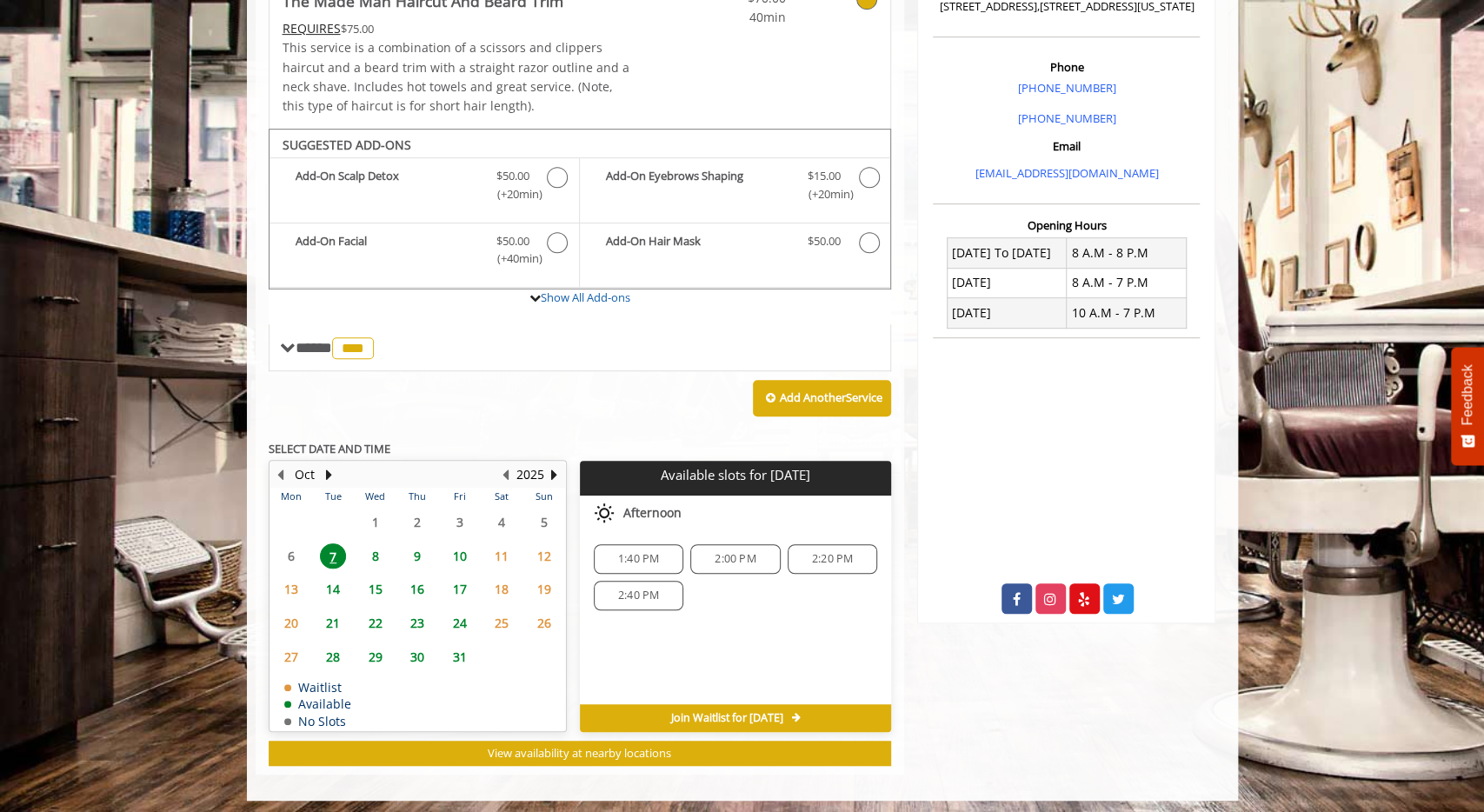
click at [464, 546] on span "10" at bounding box center [460, 555] width 26 height 25
